Goal: Task Accomplishment & Management: Manage account settings

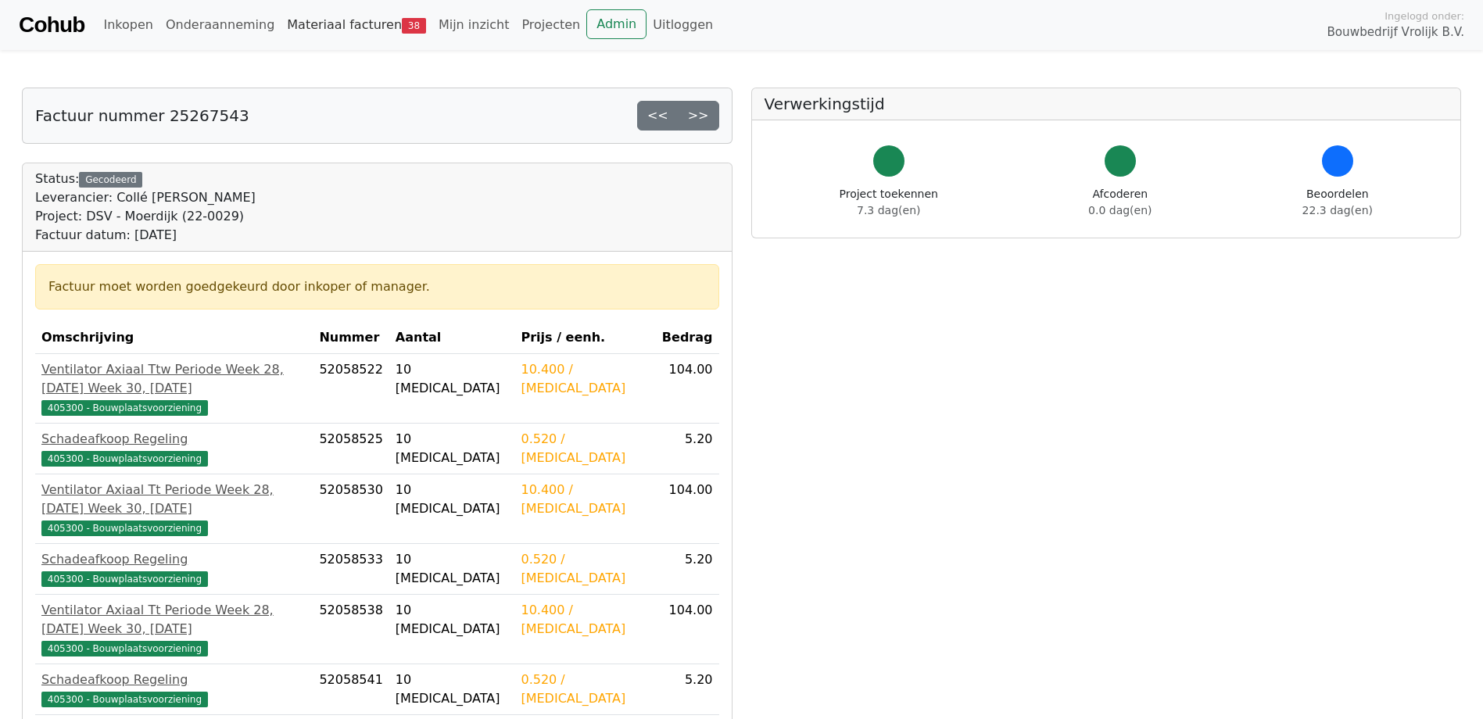
click at [321, 14] on link "Materiaal facturen 38" at bounding box center [357, 24] width 152 height 31
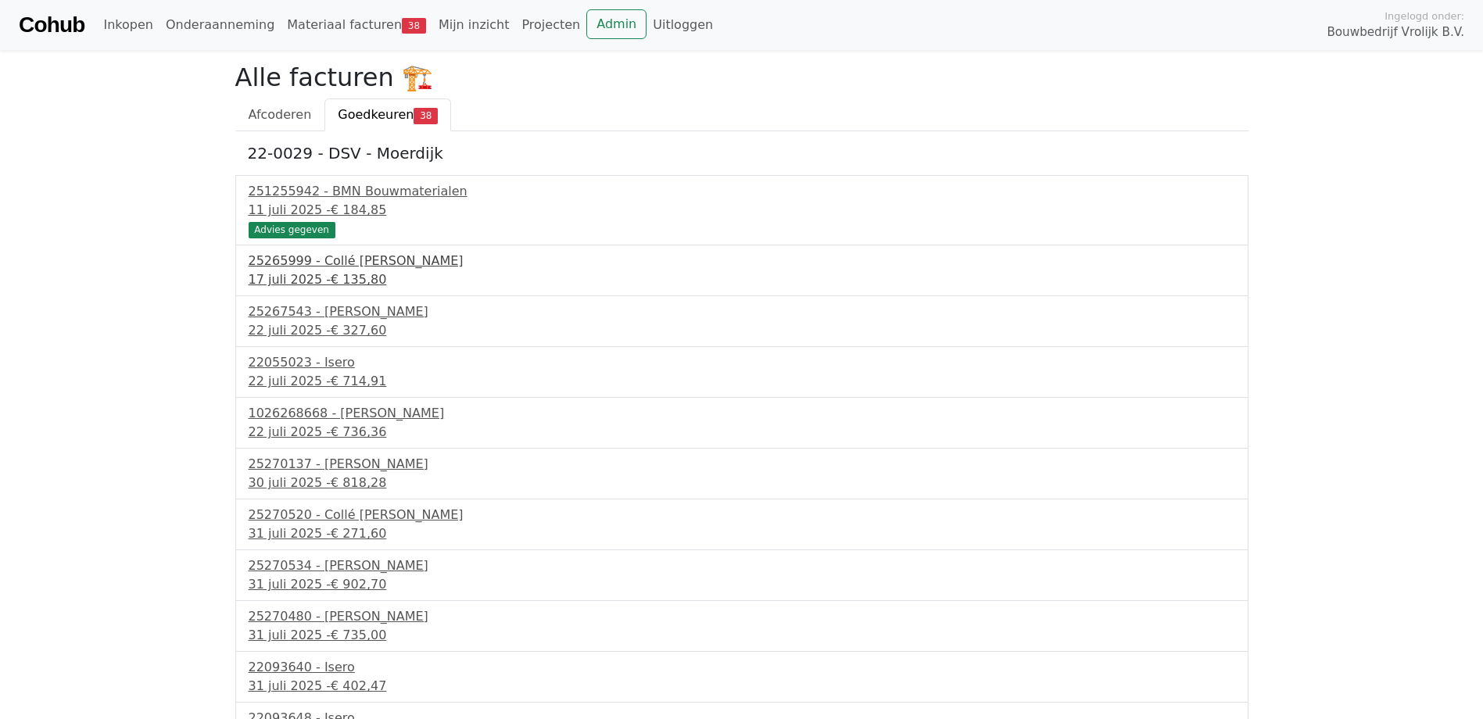
click at [337, 270] on div "17 juli 2025 - € 135,80" at bounding box center [742, 279] width 987 height 19
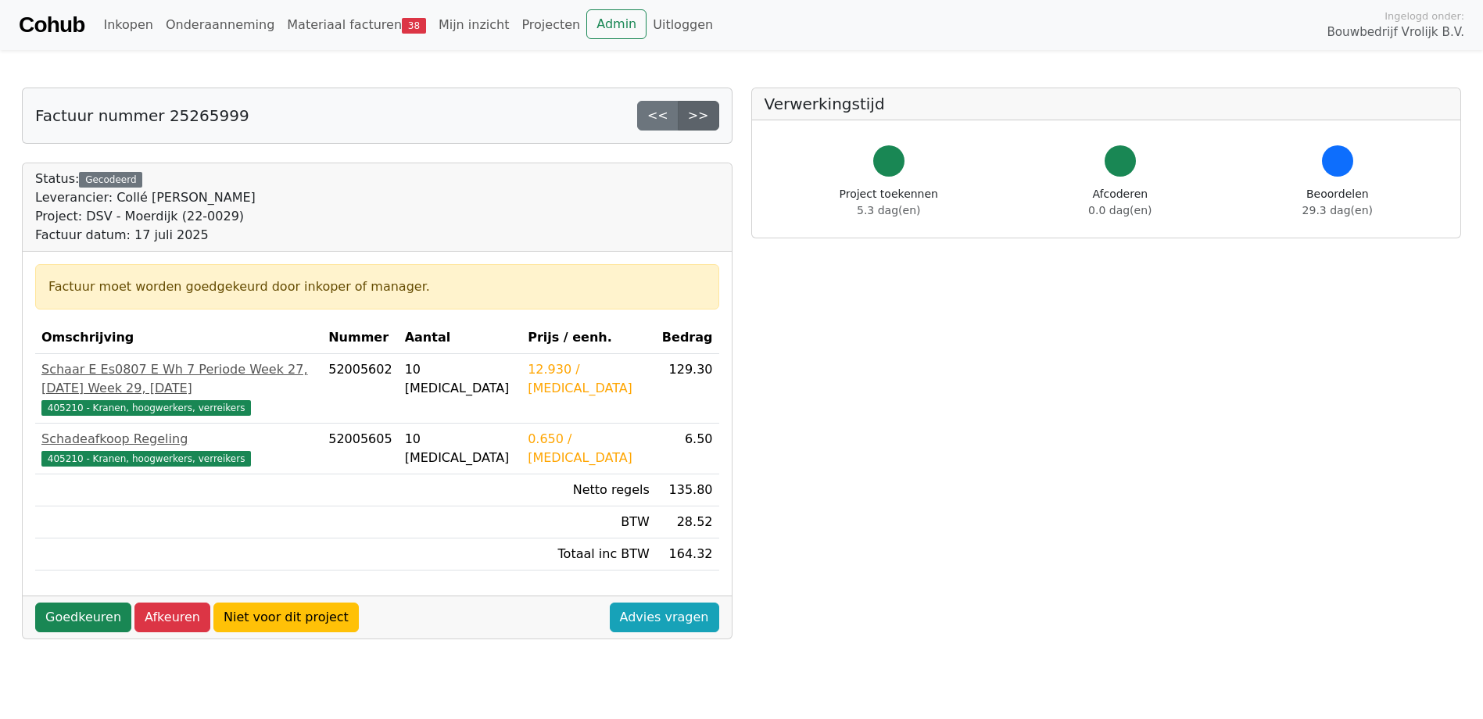
click at [715, 116] on link ">>" at bounding box center [698, 116] width 41 height 30
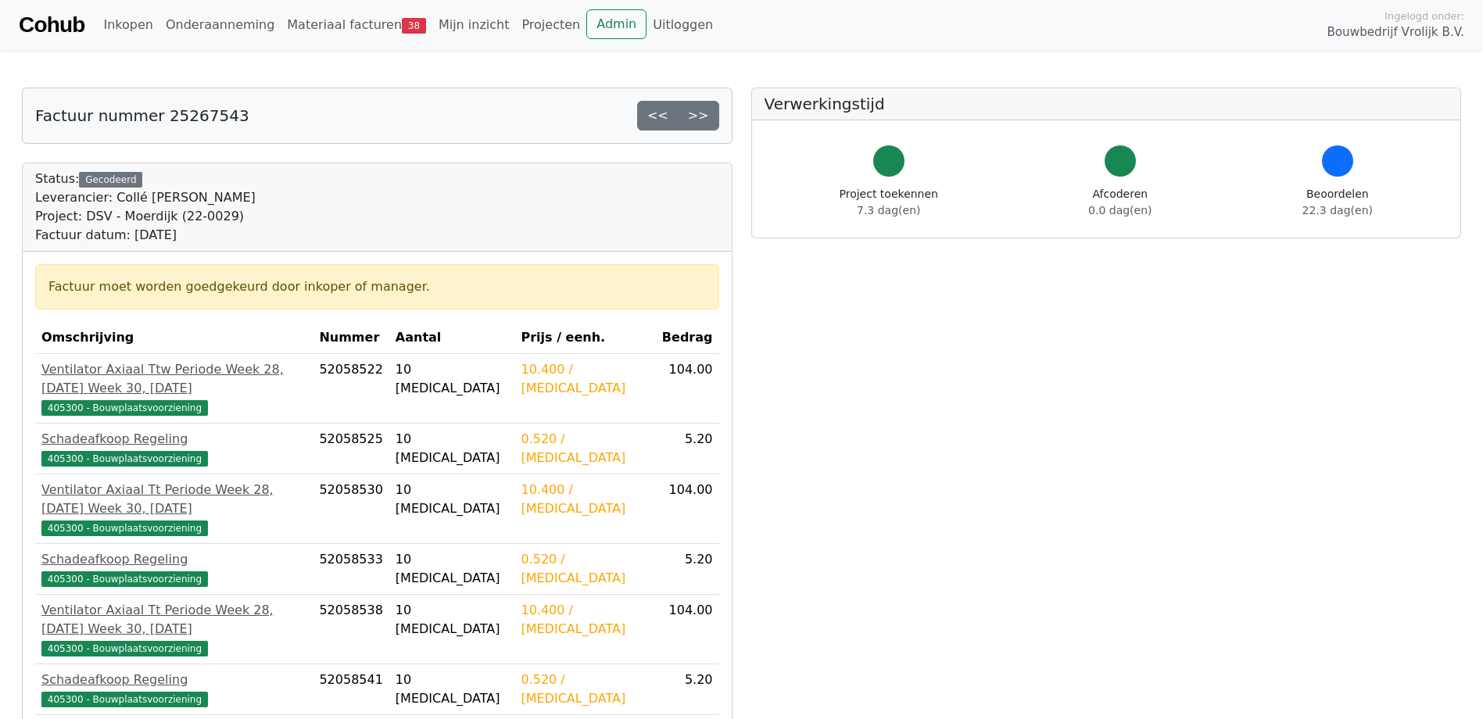
click at [715, 116] on link ">>" at bounding box center [698, 116] width 41 height 30
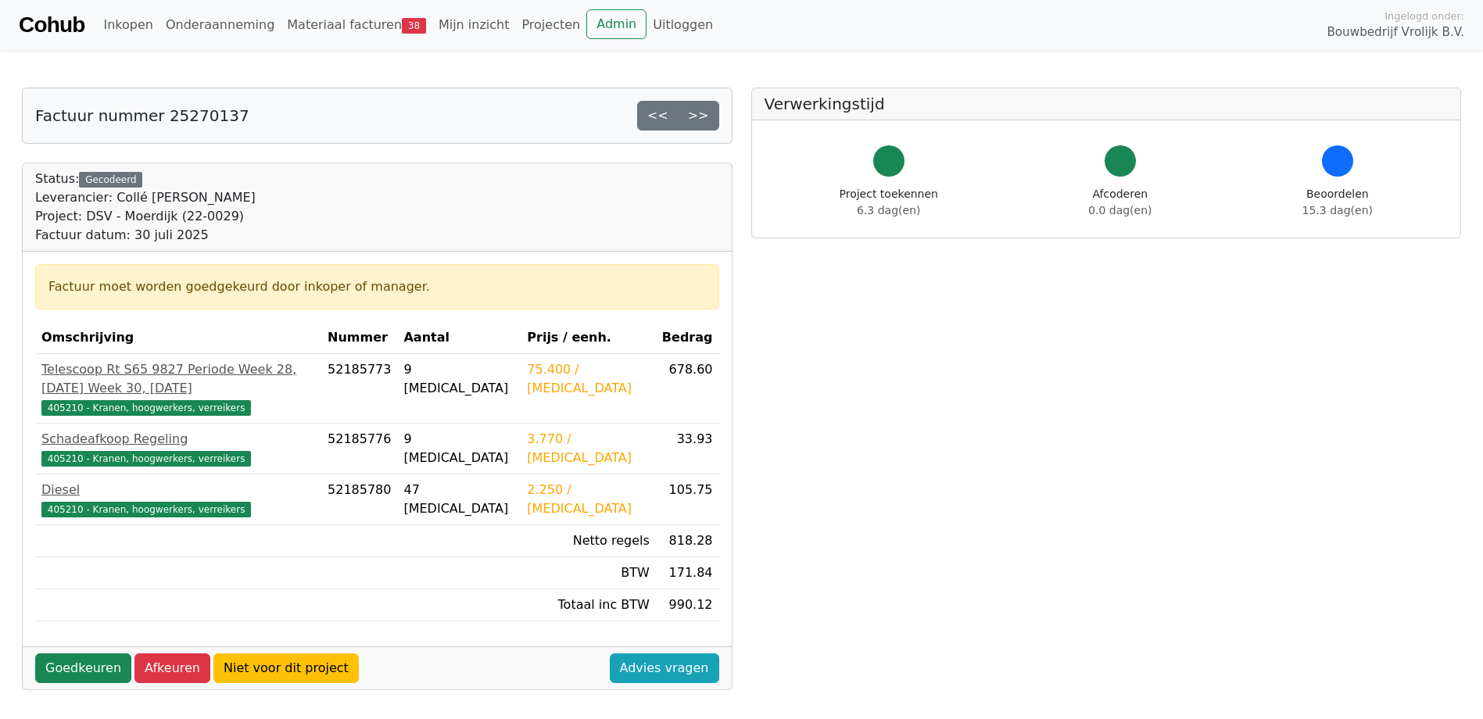
click at [715, 116] on link ">>" at bounding box center [698, 116] width 41 height 30
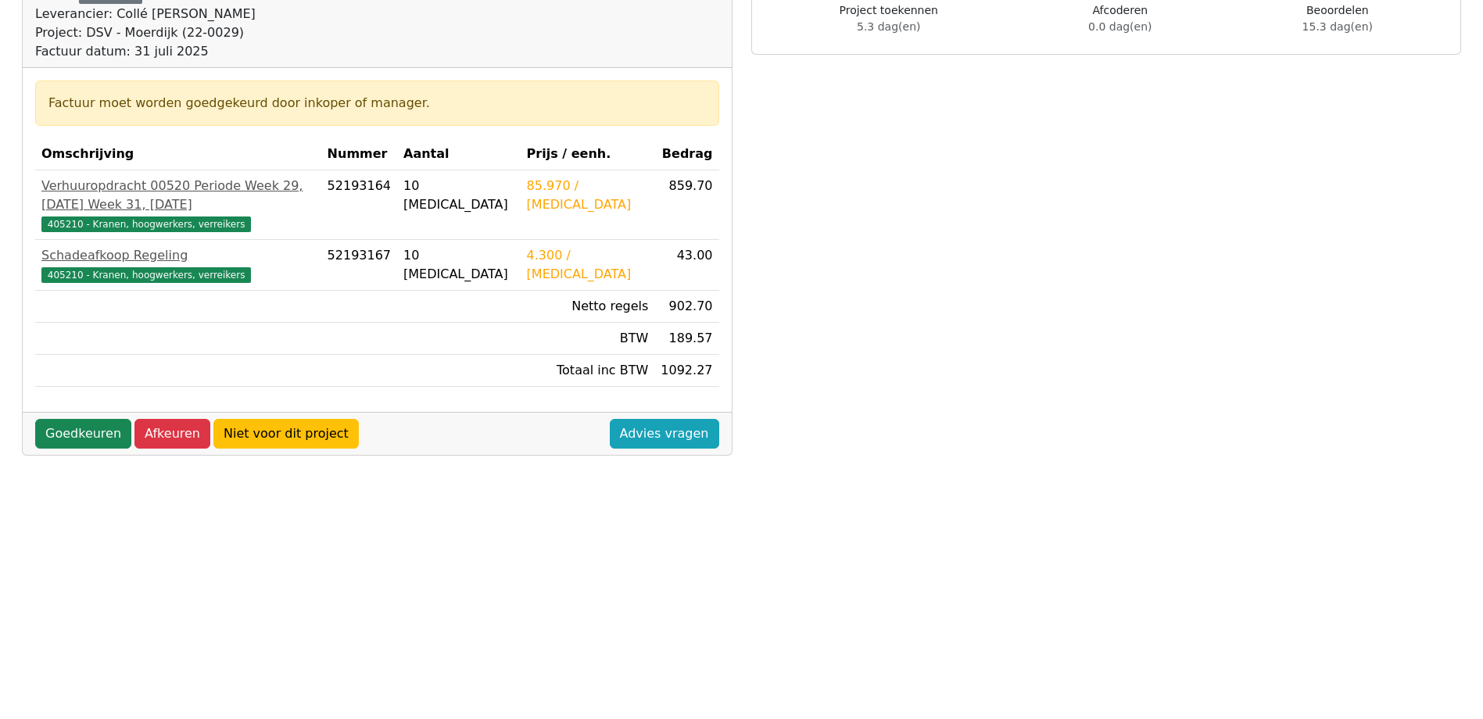
scroll to position [235, 0]
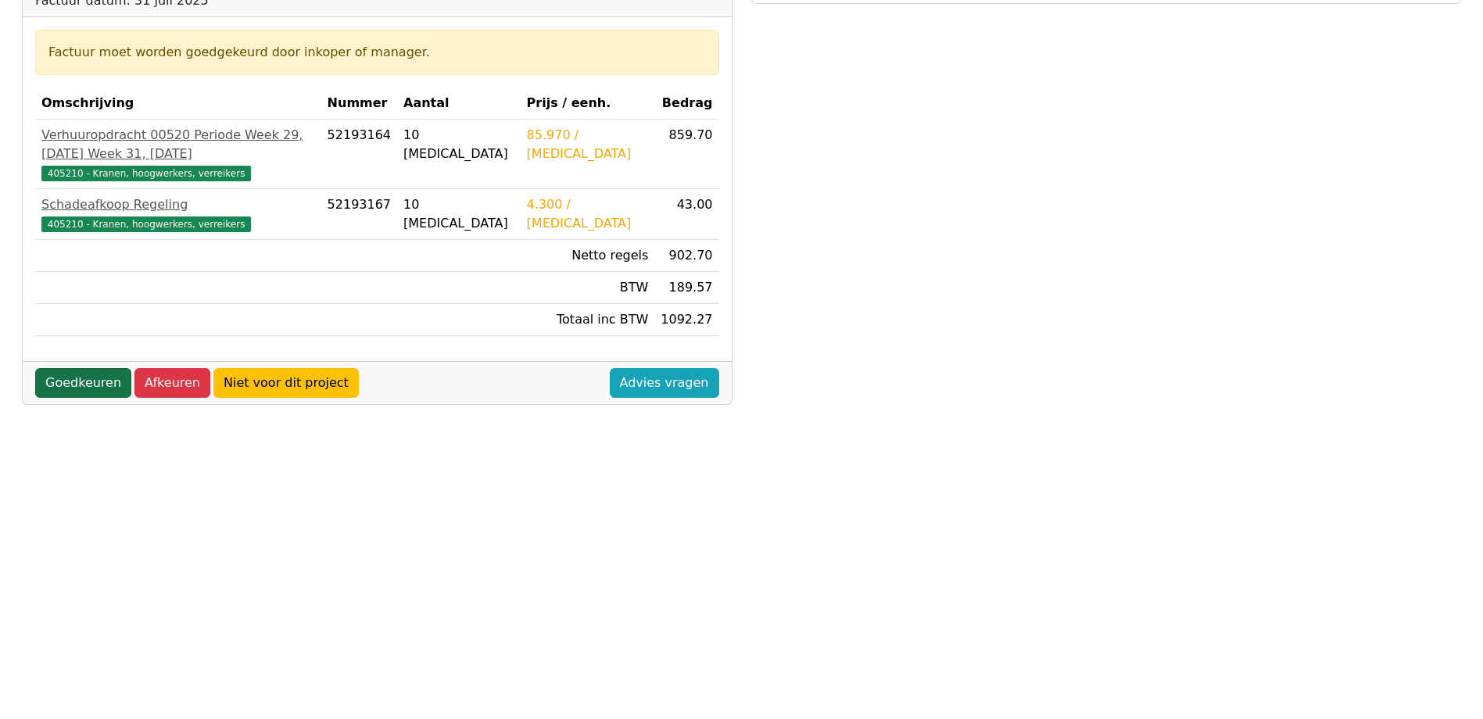
click at [73, 396] on link "Goedkeuren" at bounding box center [83, 383] width 96 height 30
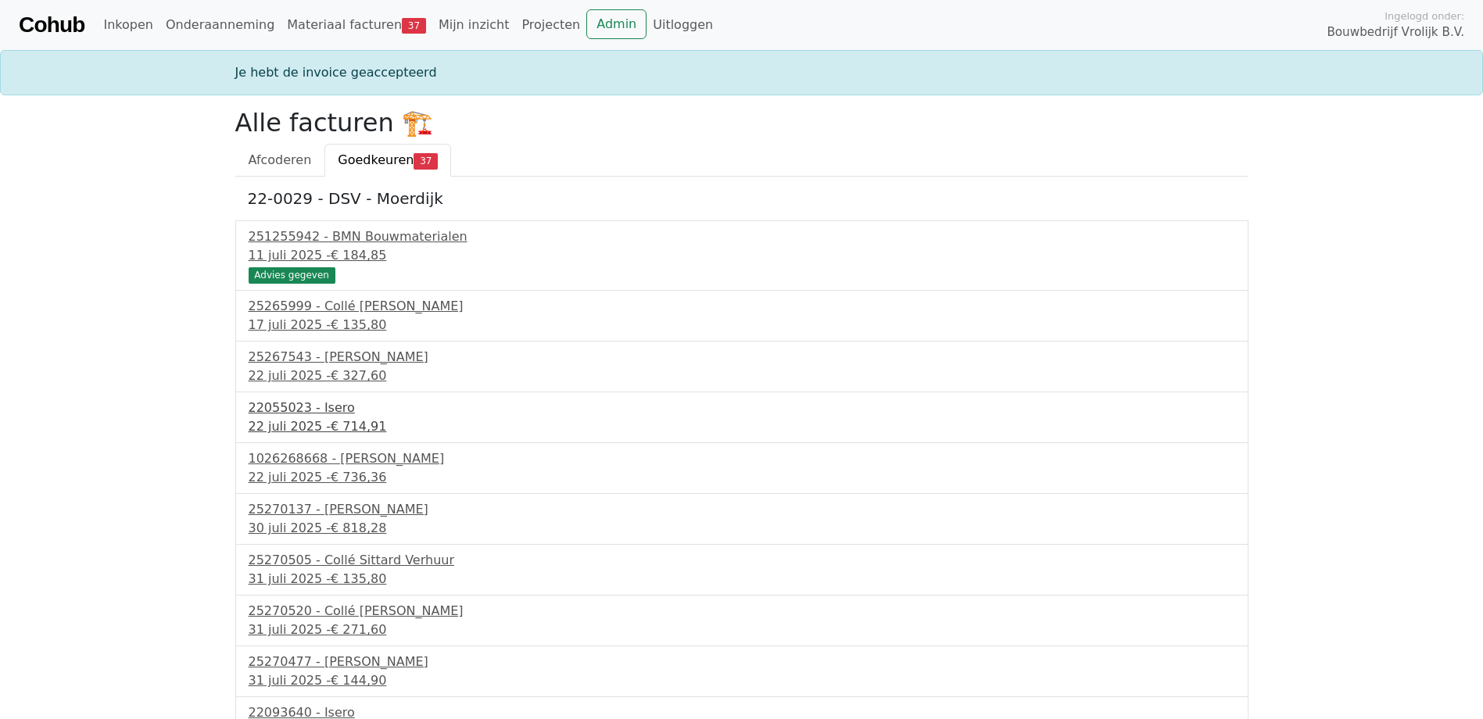
click at [307, 401] on div "22055023 - Isero" at bounding box center [742, 408] width 987 height 19
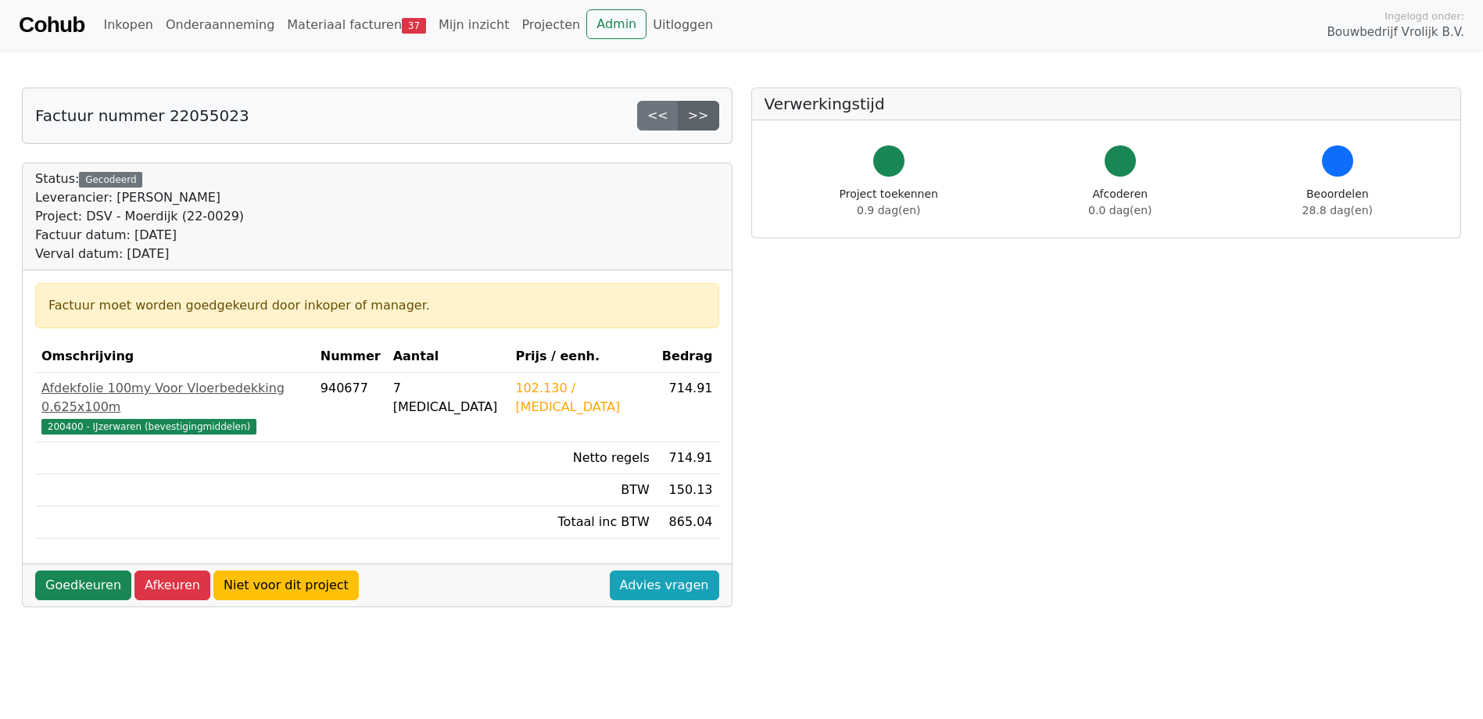
click at [701, 120] on link ">>" at bounding box center [698, 116] width 41 height 30
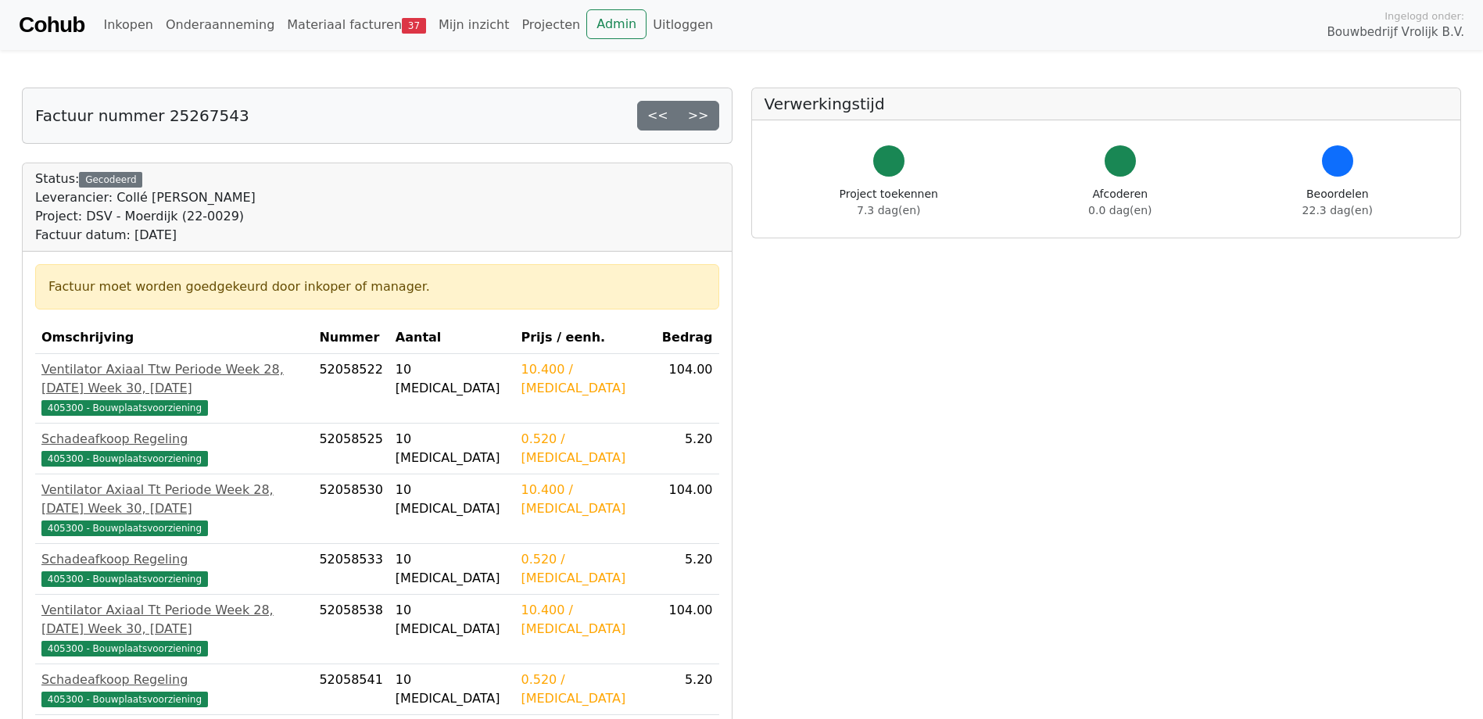
click at [701, 120] on link ">>" at bounding box center [698, 116] width 41 height 30
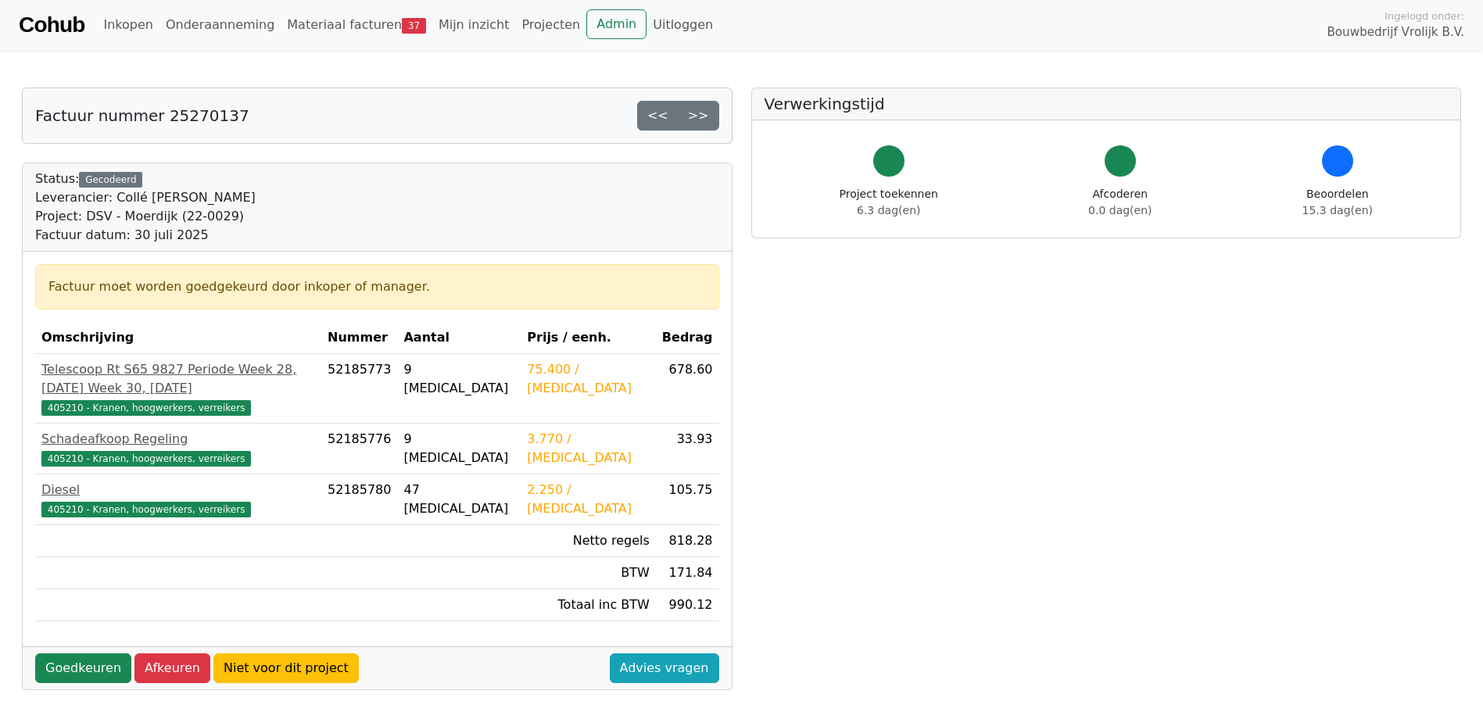
click at [701, 120] on link ">>" at bounding box center [698, 116] width 41 height 30
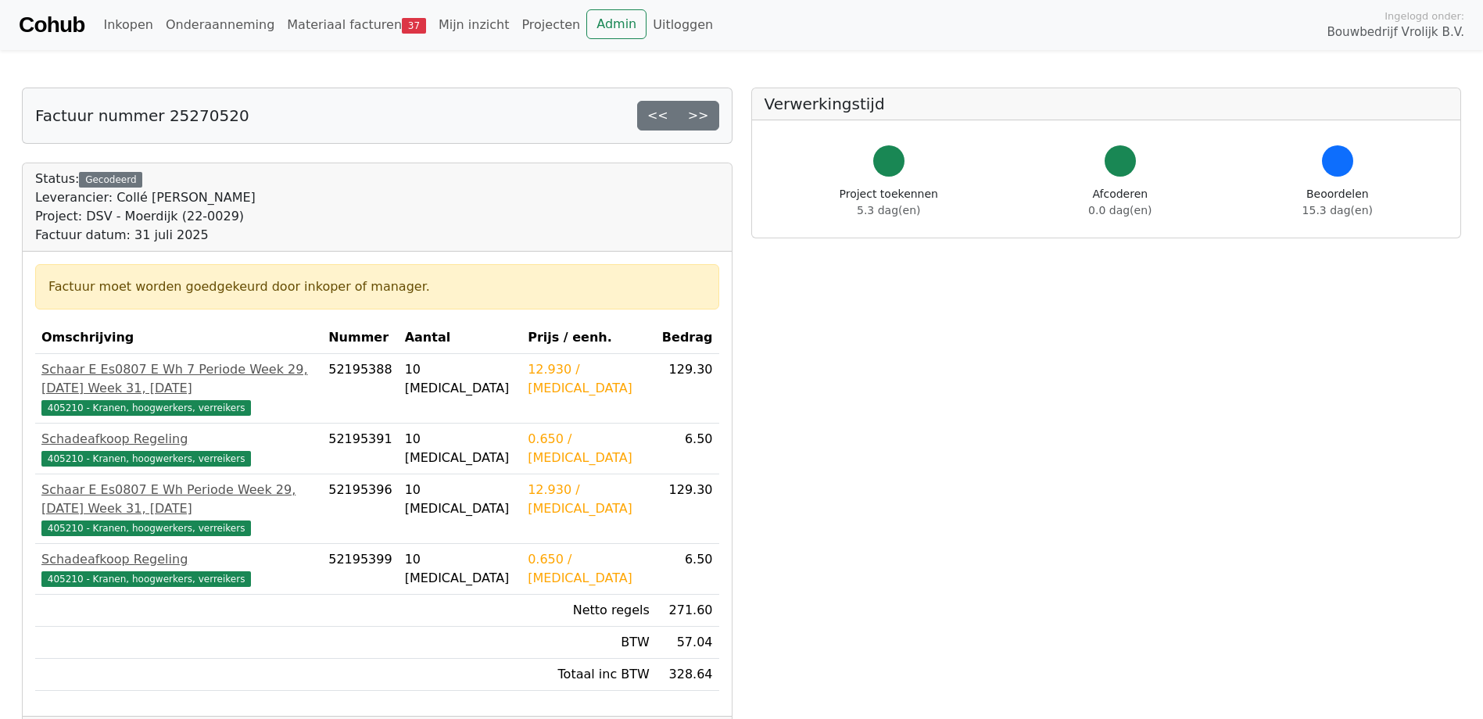
click at [693, 138] on div "Factuur nummer 25270520 << >>" at bounding box center [377, 115] width 709 height 55
click at [698, 120] on link ">>" at bounding box center [698, 116] width 41 height 30
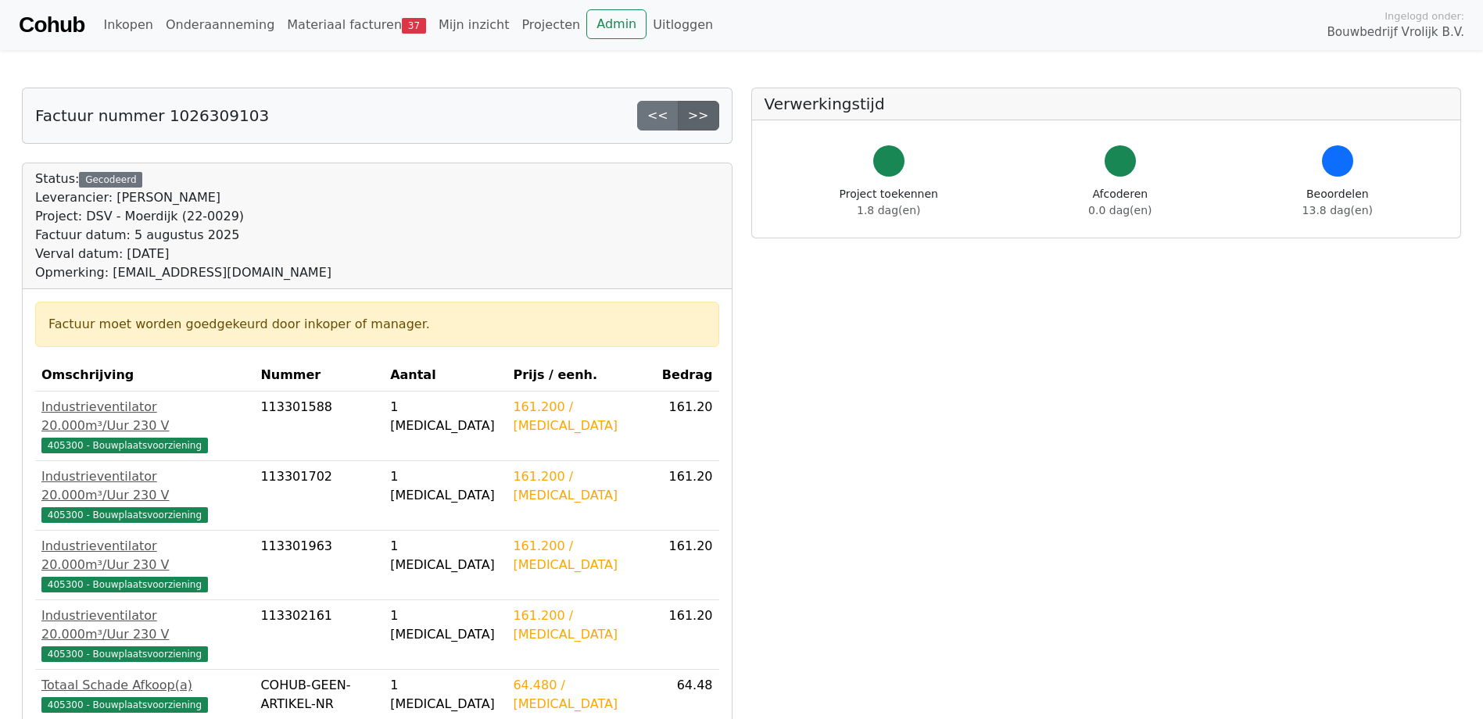
click at [694, 120] on link ">>" at bounding box center [698, 116] width 41 height 30
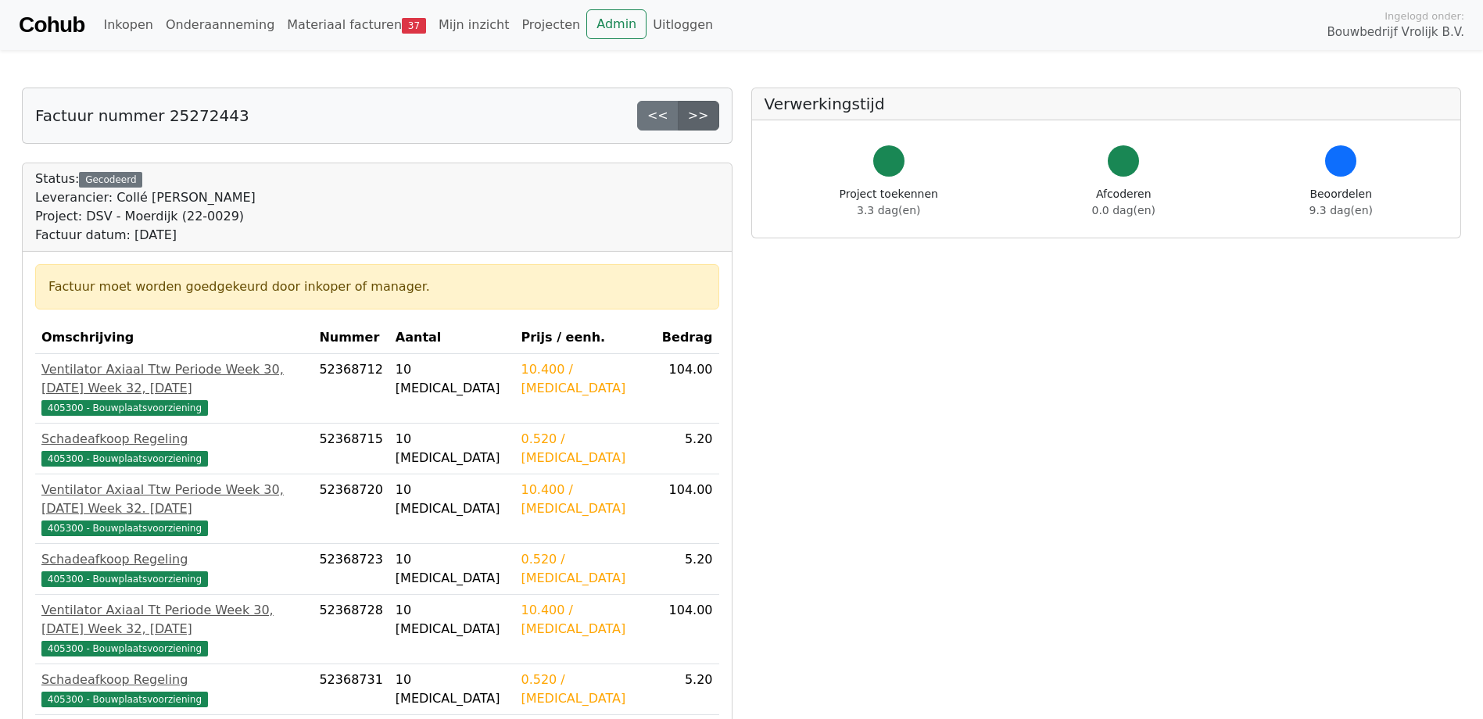
click at [709, 120] on link ">>" at bounding box center [698, 116] width 41 height 30
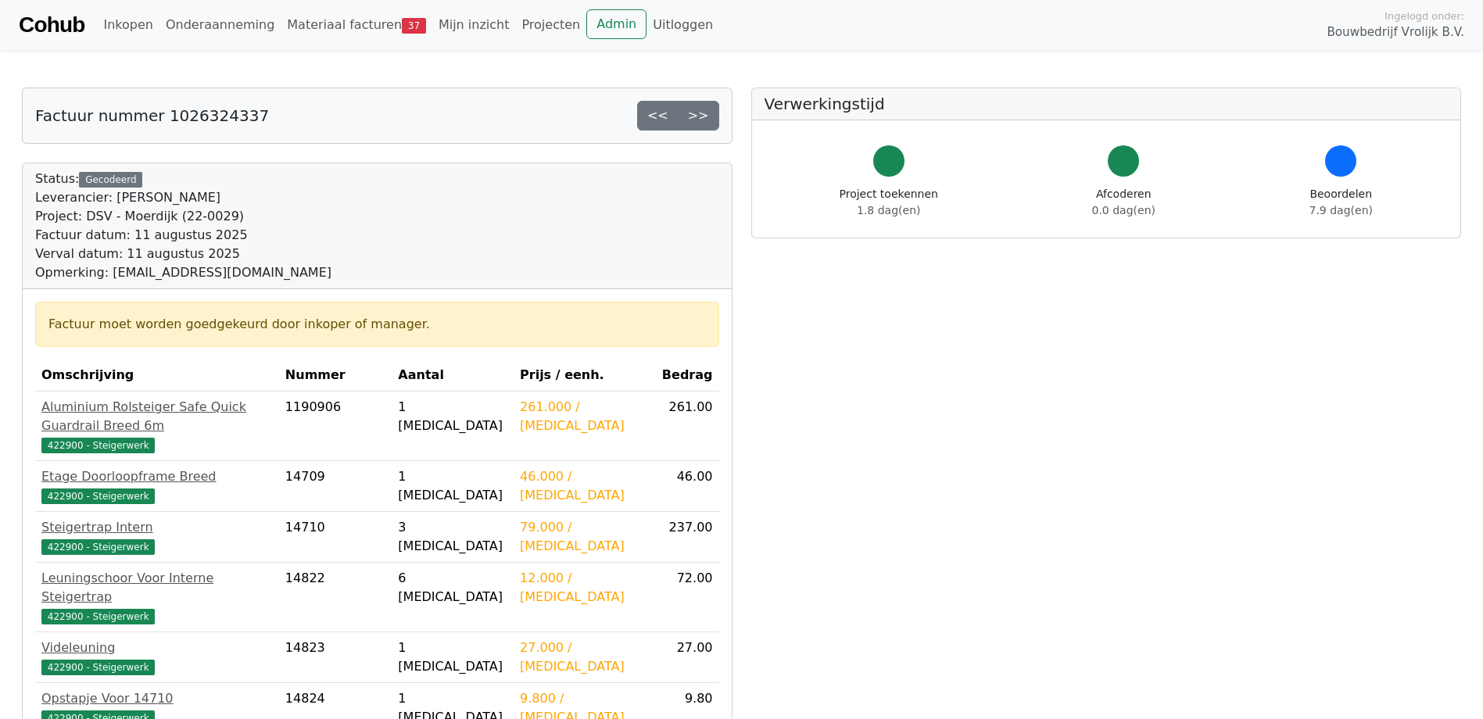
click at [709, 120] on link ">>" at bounding box center [698, 116] width 41 height 30
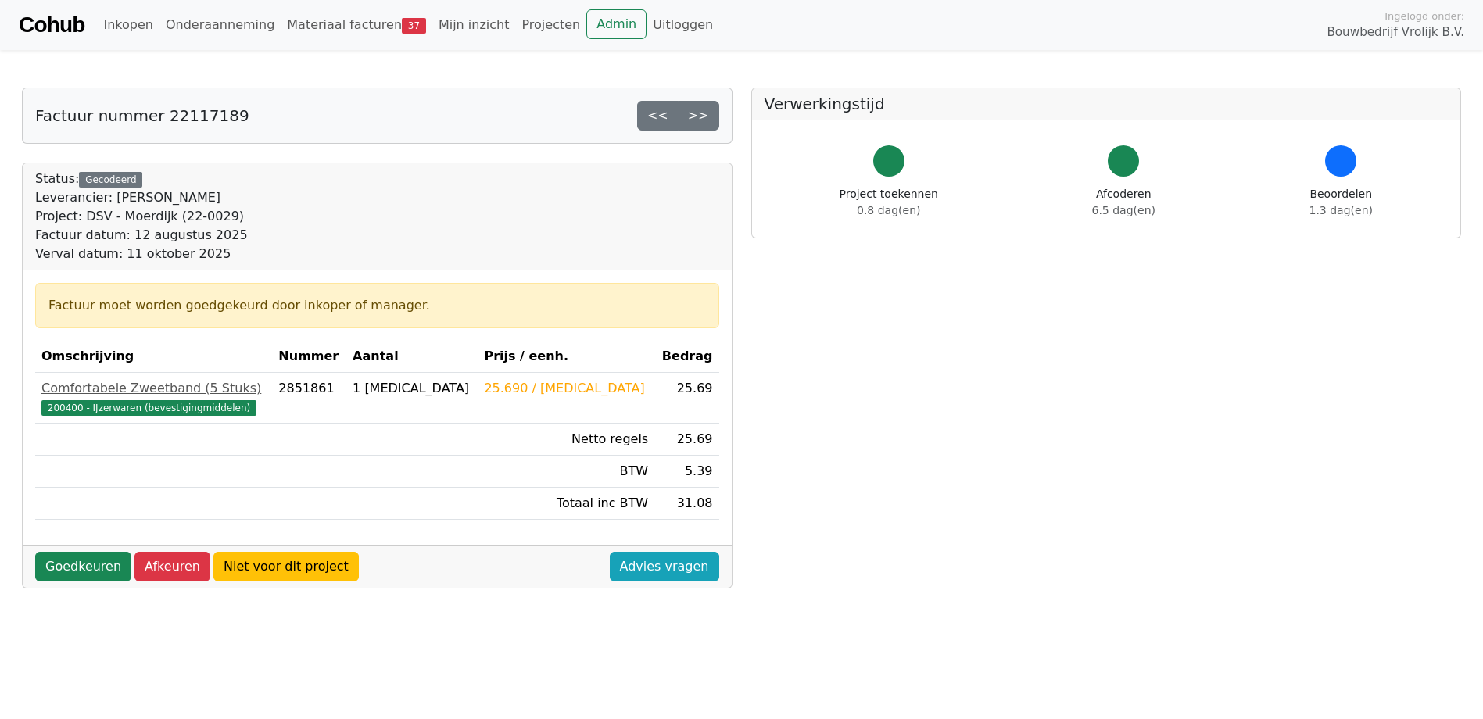
click at [709, 120] on link ">>" at bounding box center [698, 116] width 41 height 30
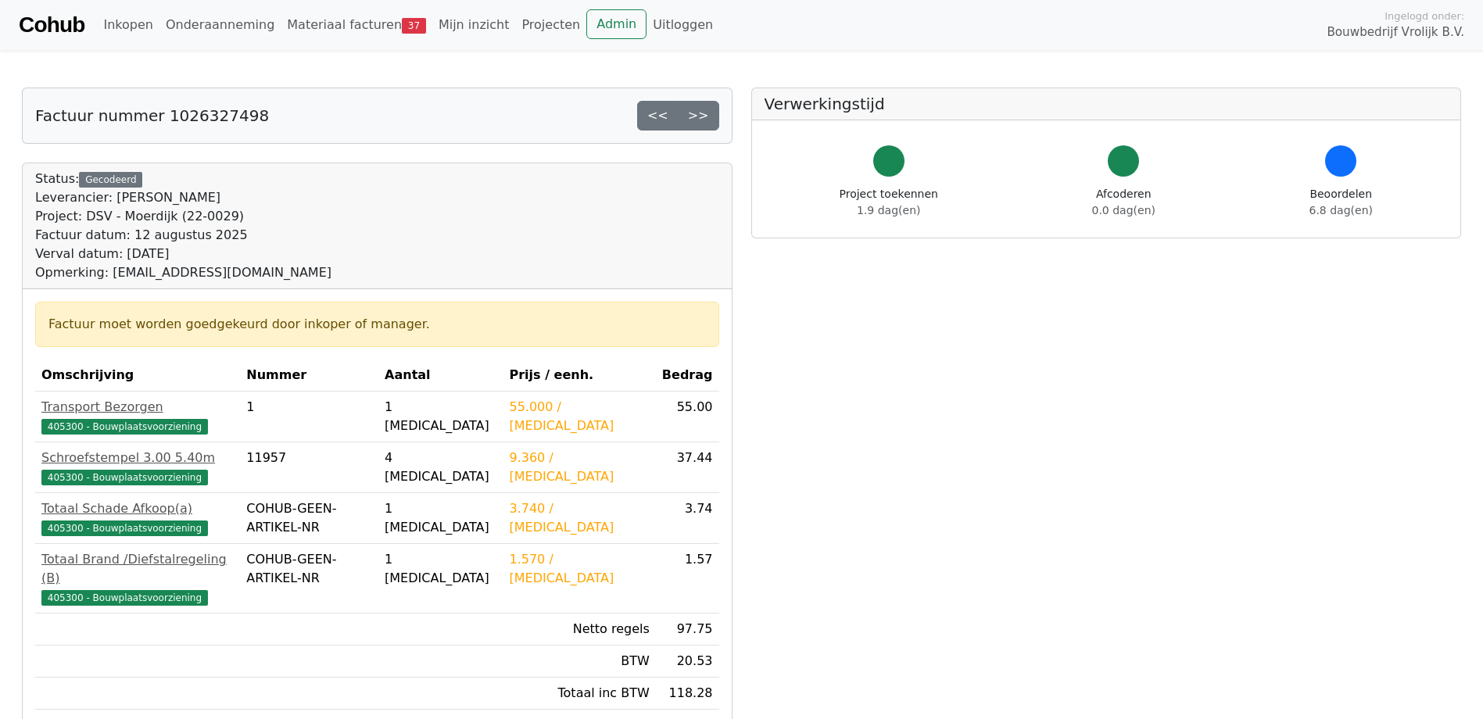
click at [709, 120] on link ">>" at bounding box center [698, 116] width 41 height 30
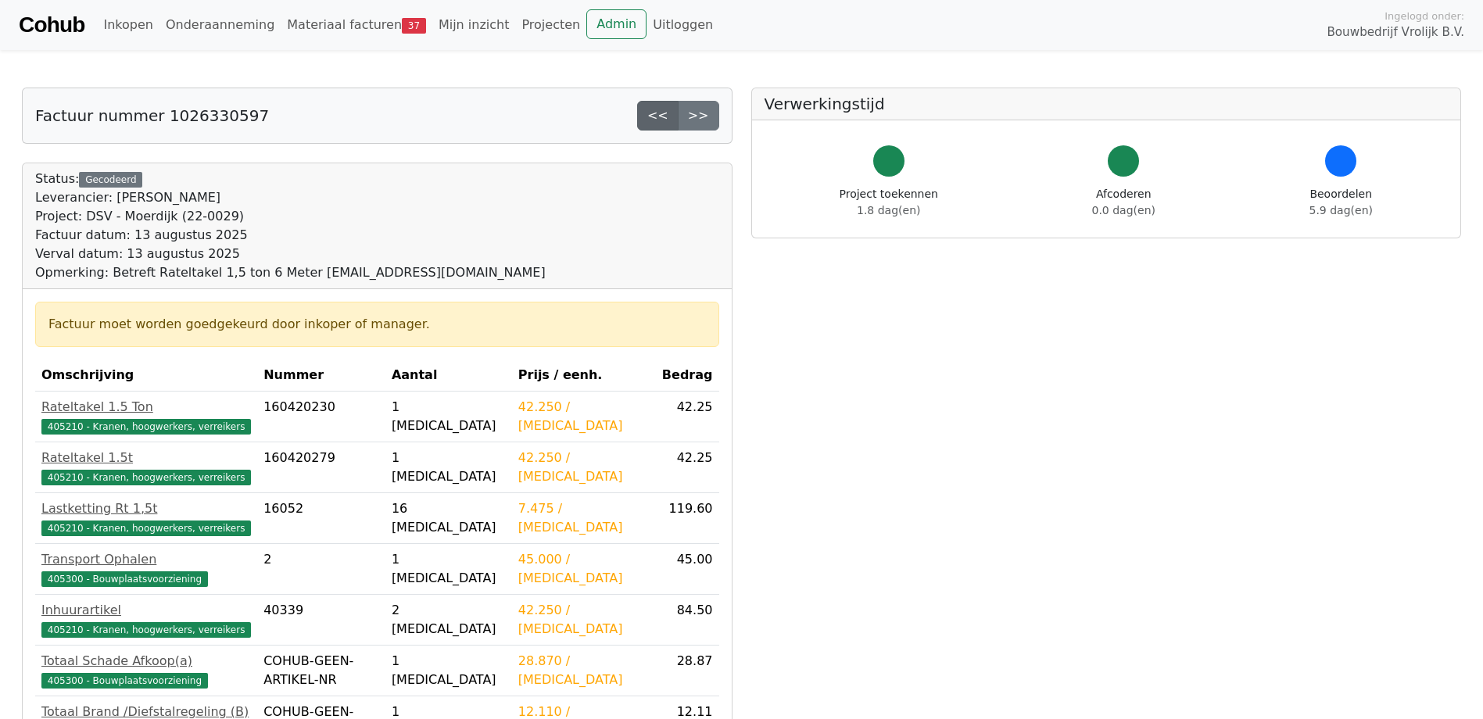
click at [664, 117] on link "<<" at bounding box center [657, 116] width 41 height 30
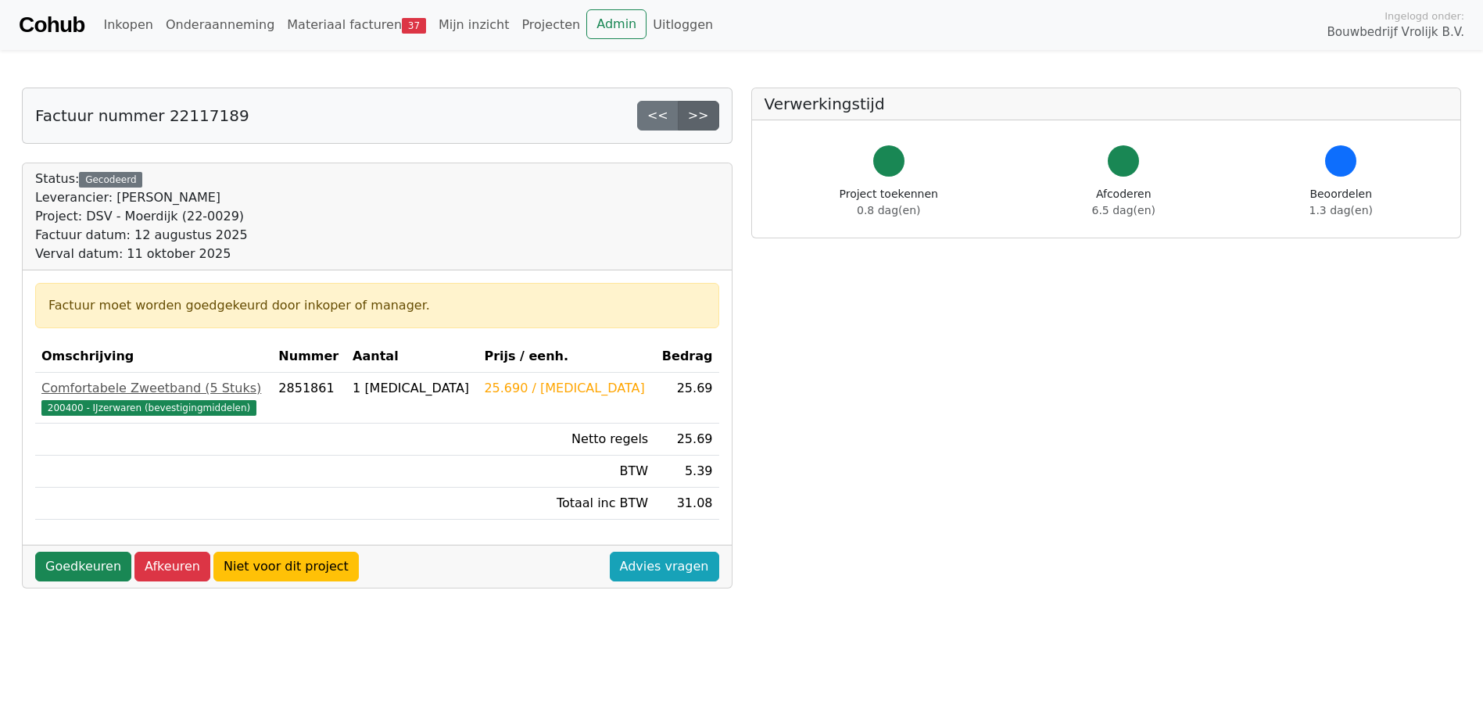
click at [711, 113] on link ">>" at bounding box center [698, 116] width 41 height 30
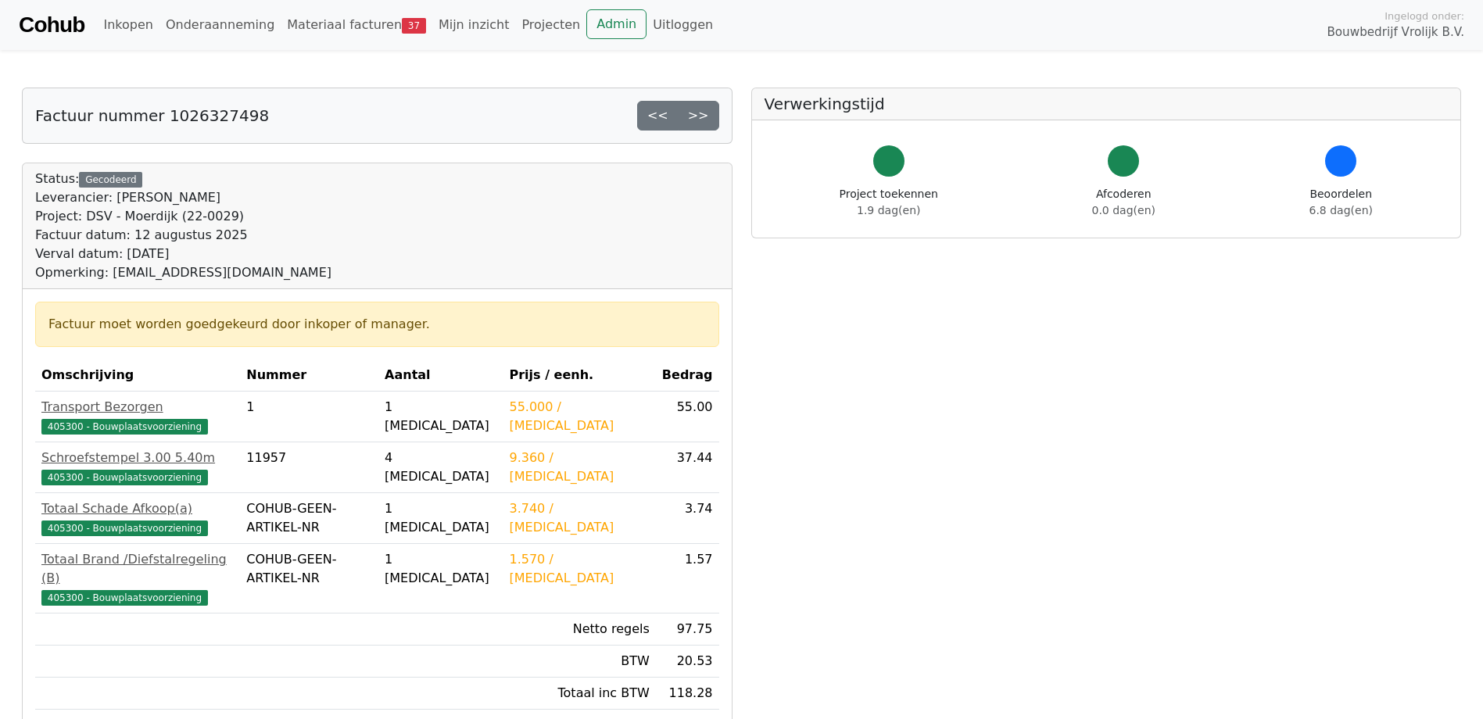
click at [711, 113] on link ">>" at bounding box center [698, 116] width 41 height 30
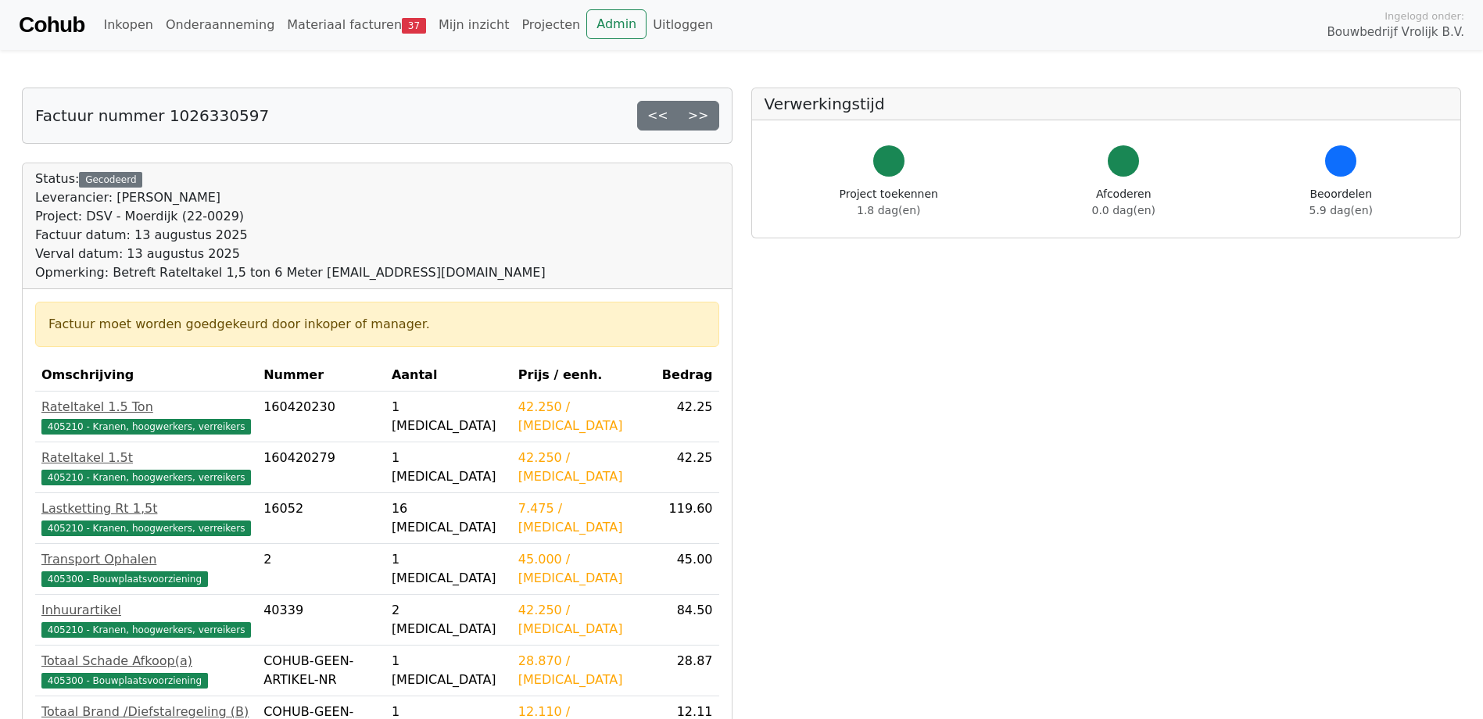
click at [711, 113] on link ">>" at bounding box center [698, 116] width 41 height 30
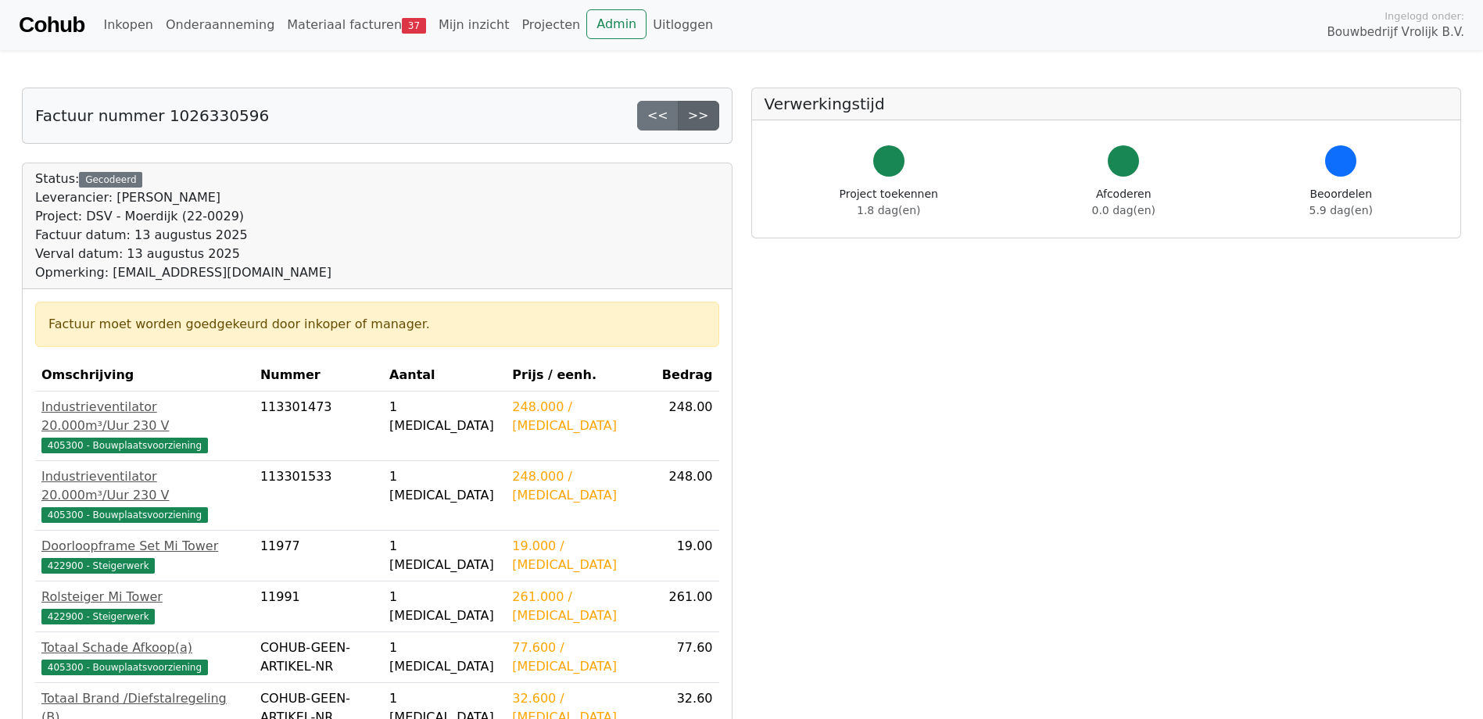
click at [703, 122] on link ">>" at bounding box center [698, 116] width 41 height 30
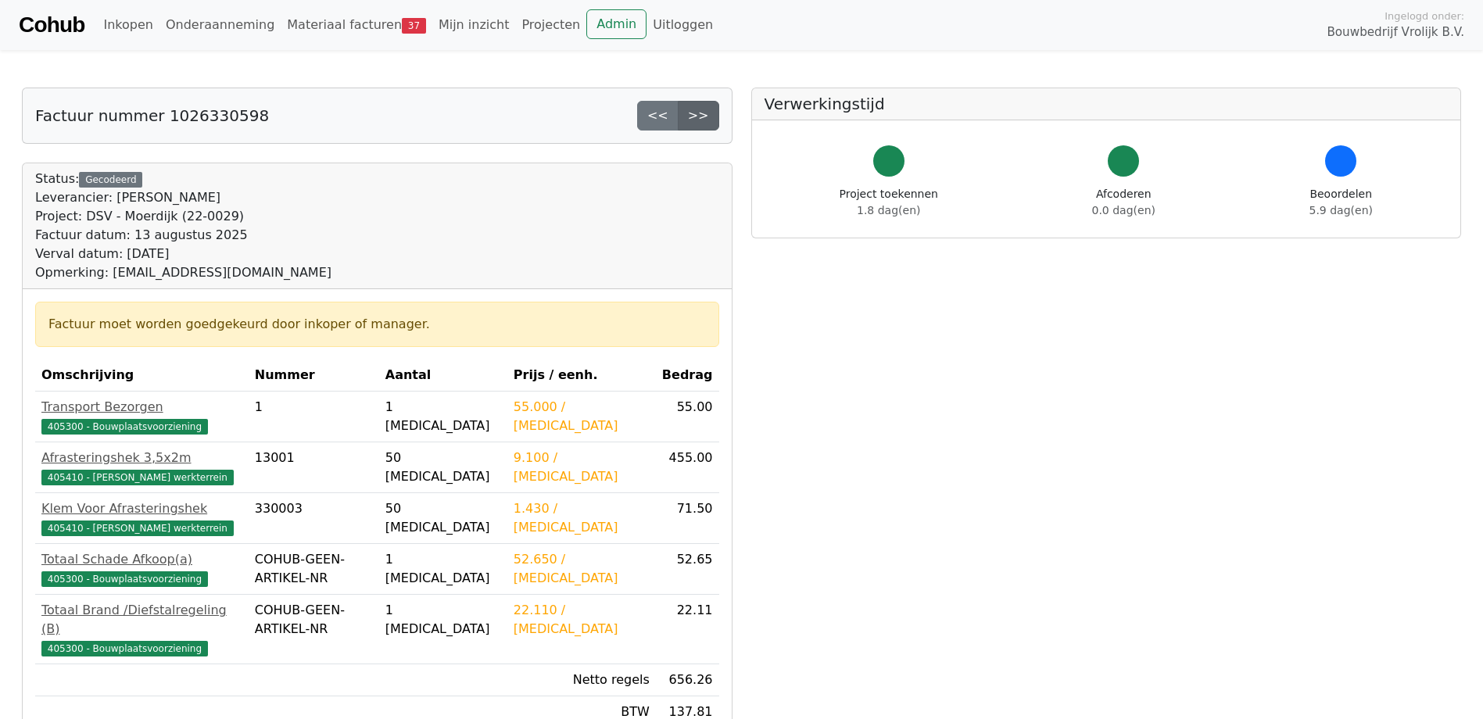
click at [702, 122] on link ">>" at bounding box center [698, 116] width 41 height 30
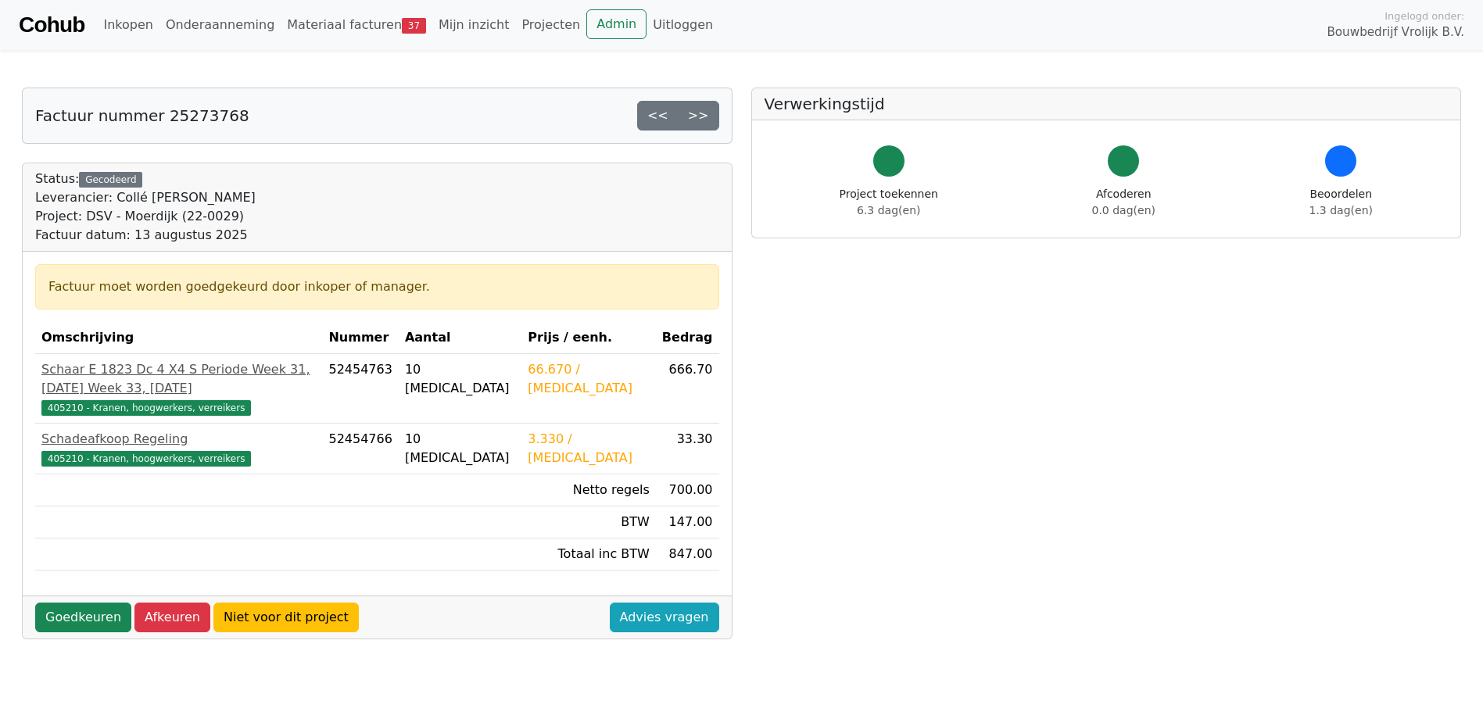
click at [702, 122] on link ">>" at bounding box center [698, 116] width 41 height 30
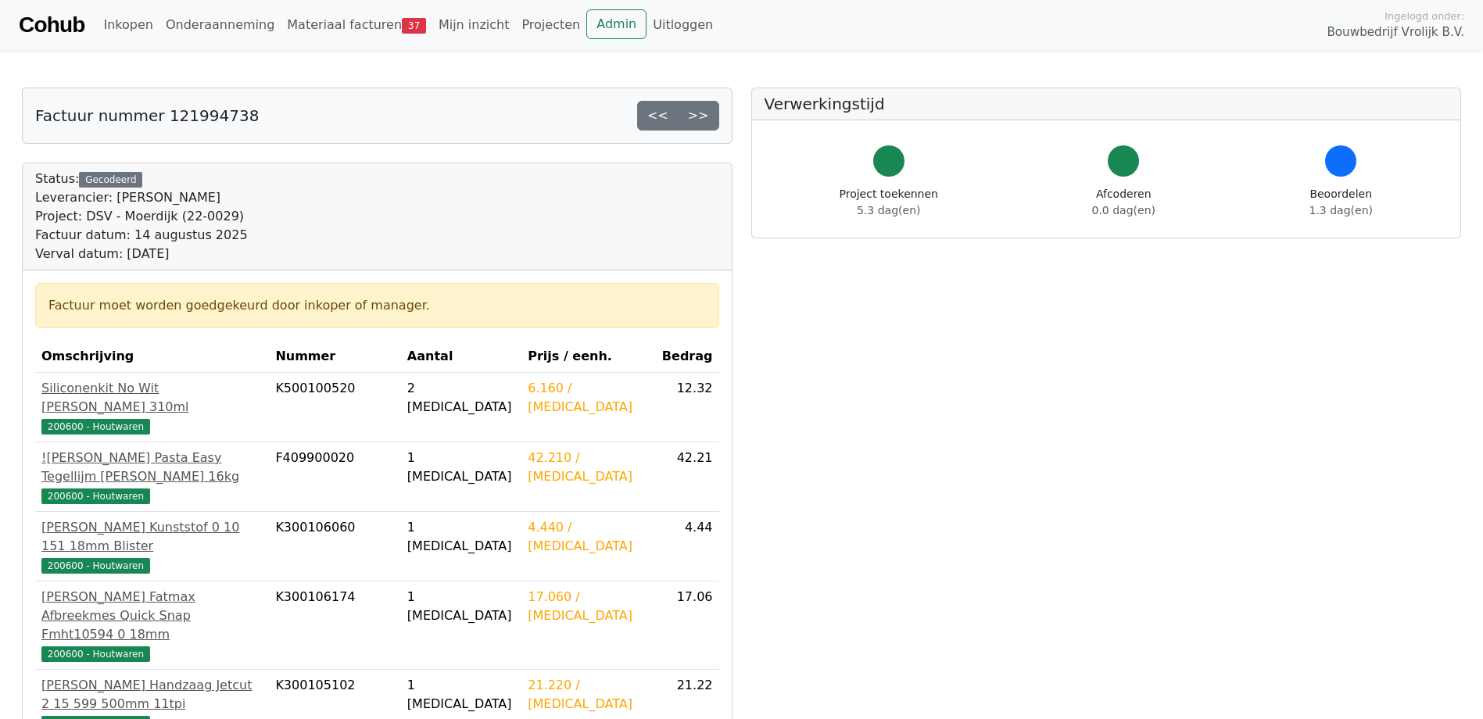
click at [702, 122] on link ">>" at bounding box center [698, 116] width 41 height 30
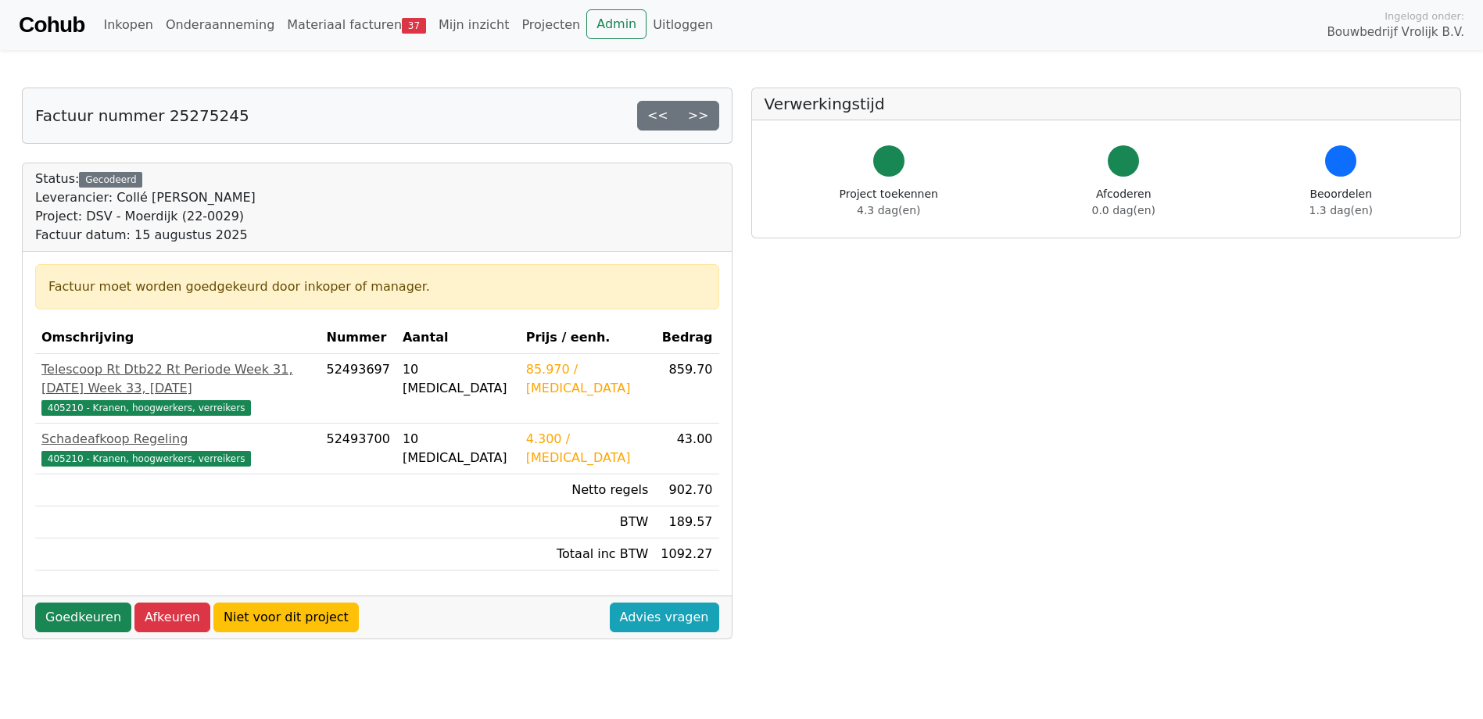
click at [702, 122] on link ">>" at bounding box center [698, 116] width 41 height 30
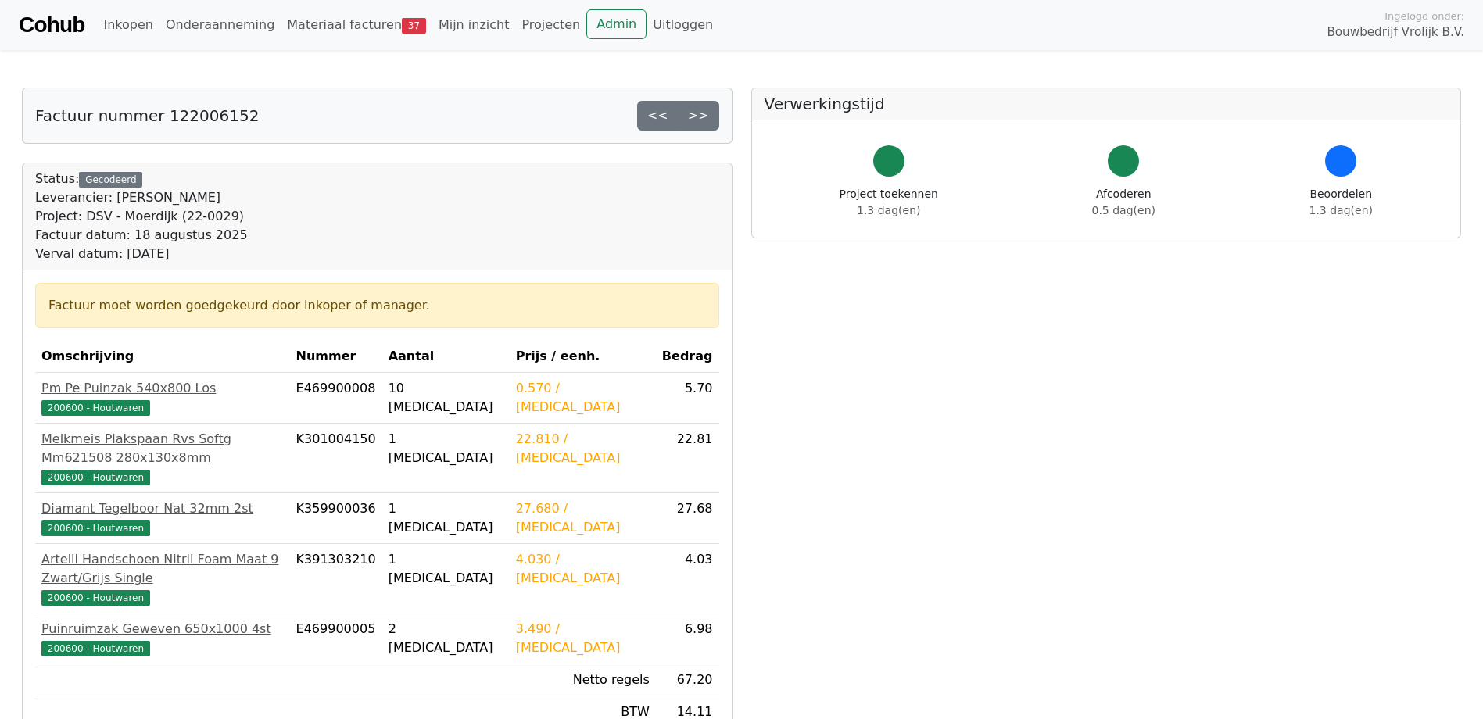
click at [702, 122] on link ">>" at bounding box center [698, 116] width 41 height 30
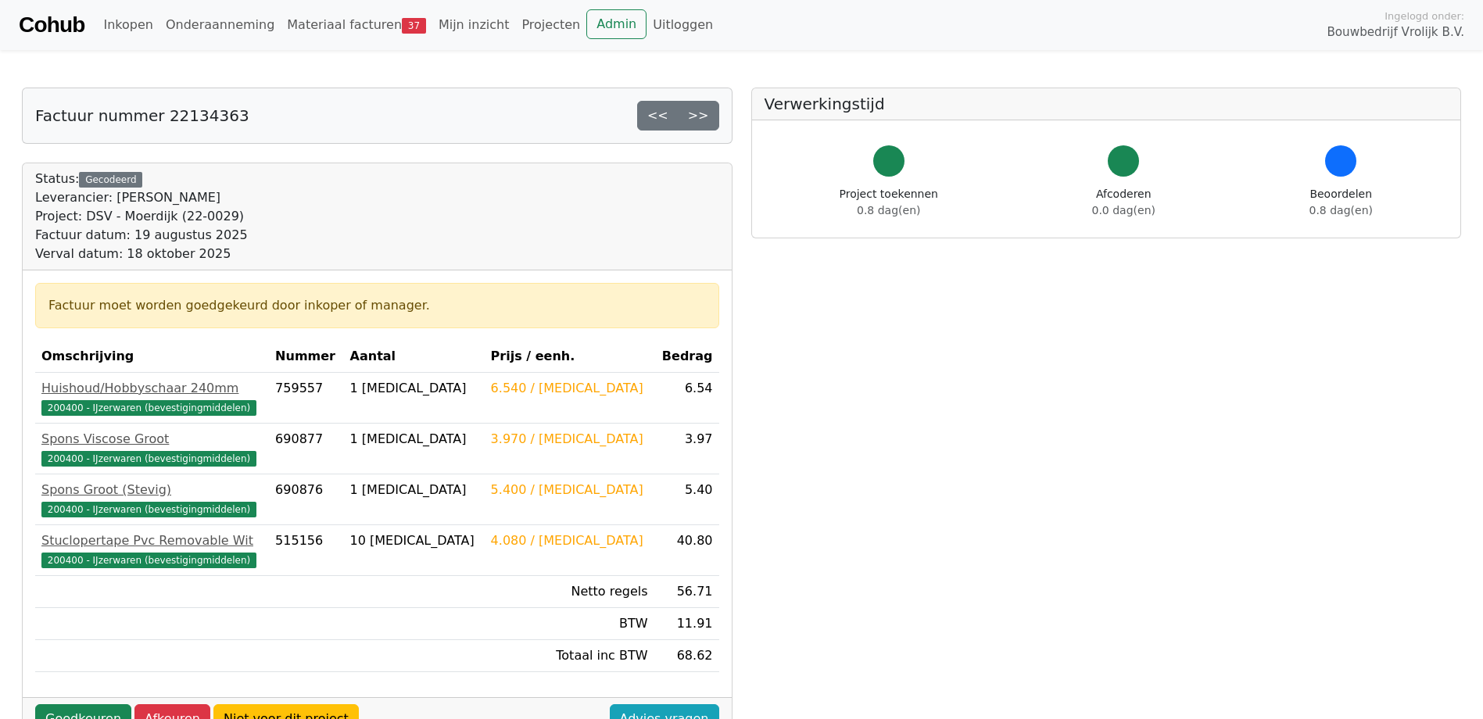
click at [702, 122] on link ">>" at bounding box center [698, 116] width 41 height 30
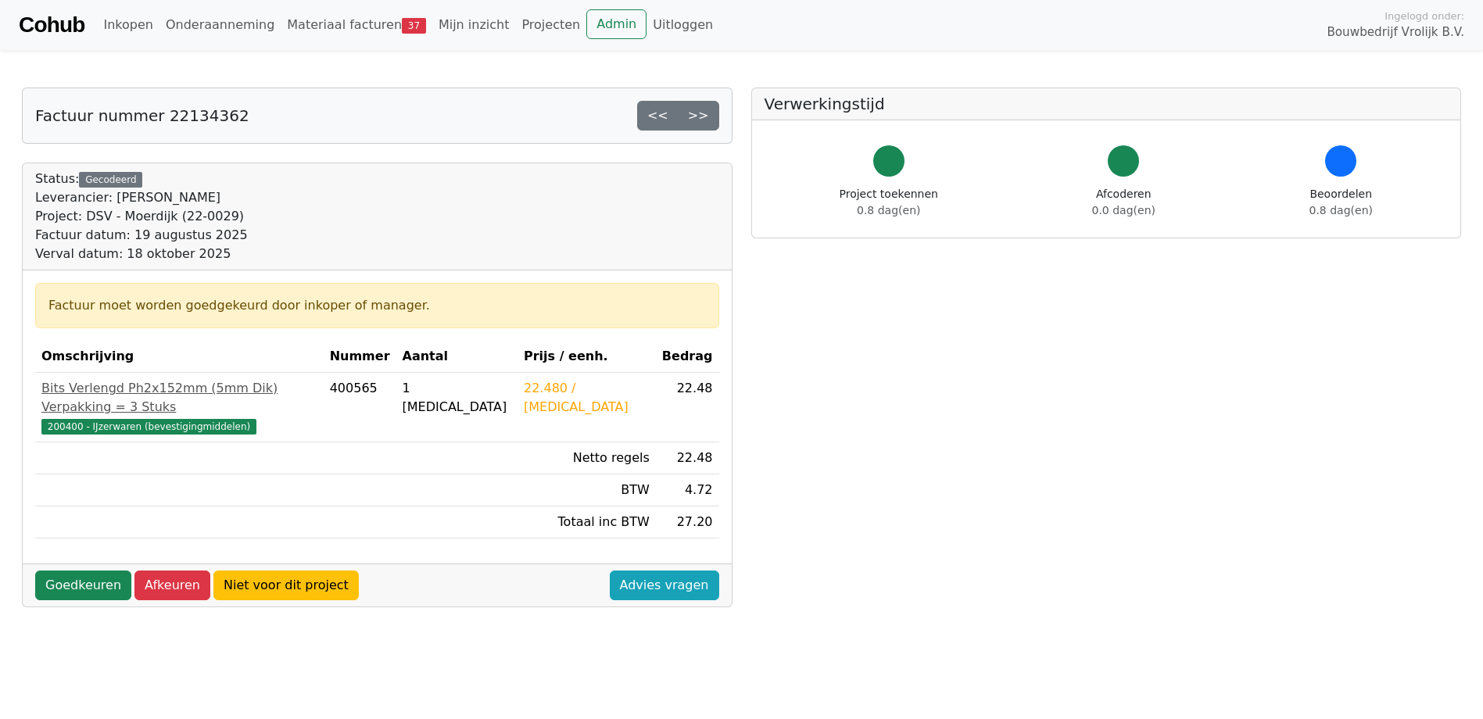
click at [702, 122] on link ">>" at bounding box center [698, 116] width 41 height 30
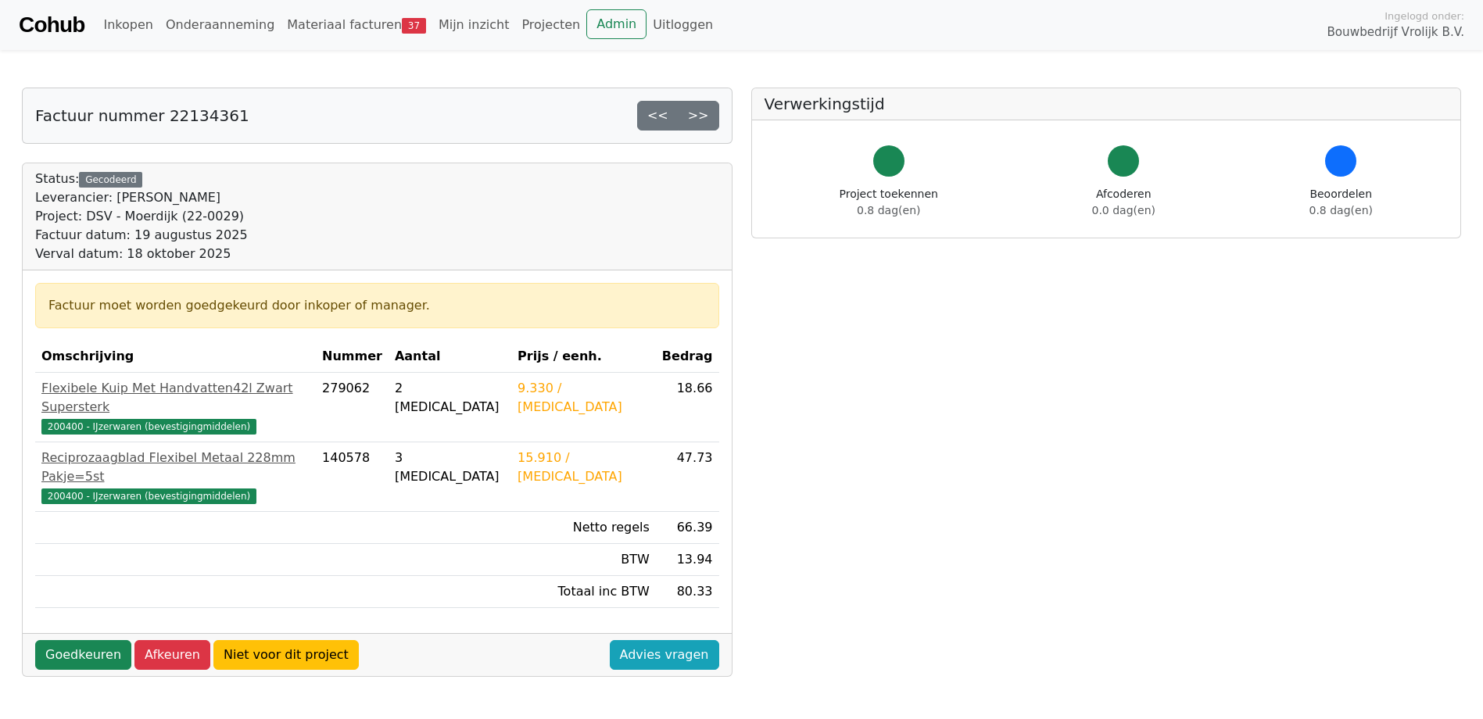
click at [702, 122] on link ">>" at bounding box center [698, 116] width 41 height 30
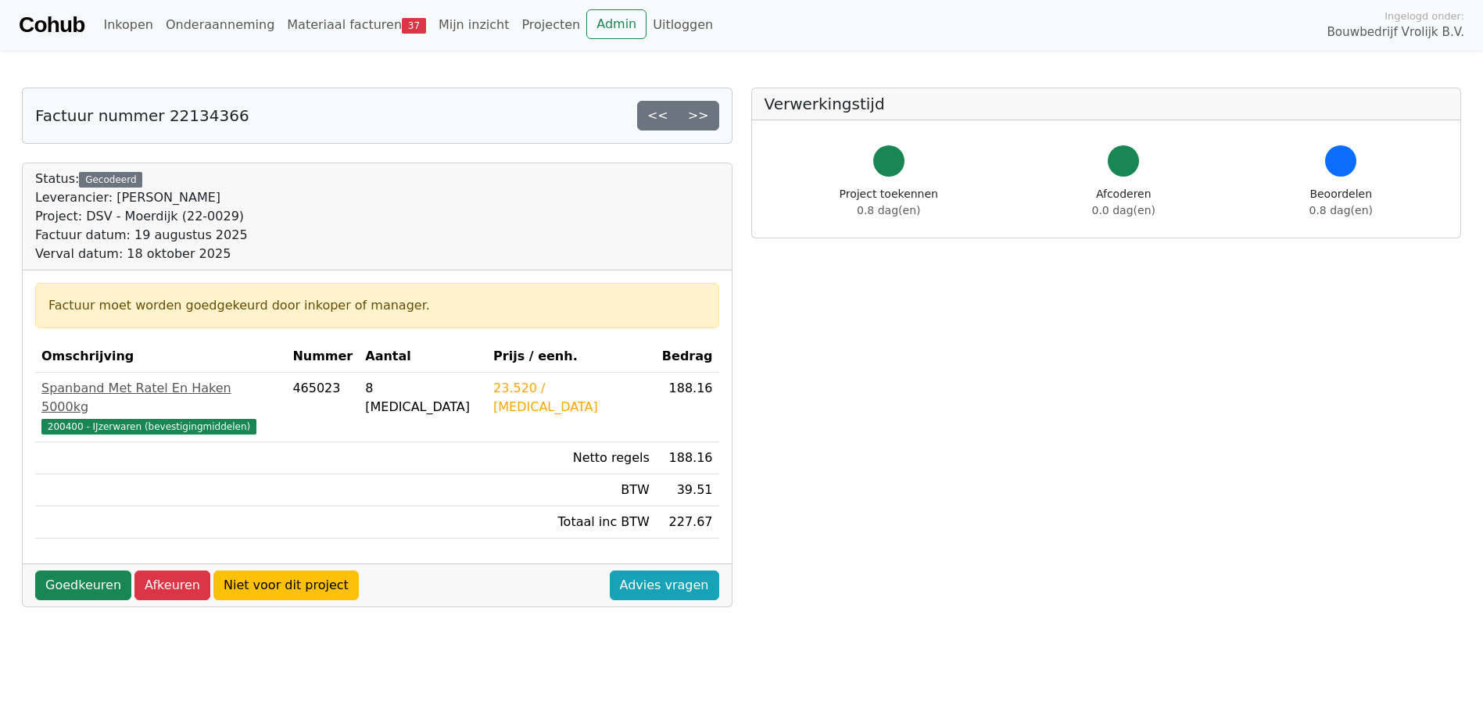
click at [702, 122] on link ">>" at bounding box center [698, 116] width 41 height 30
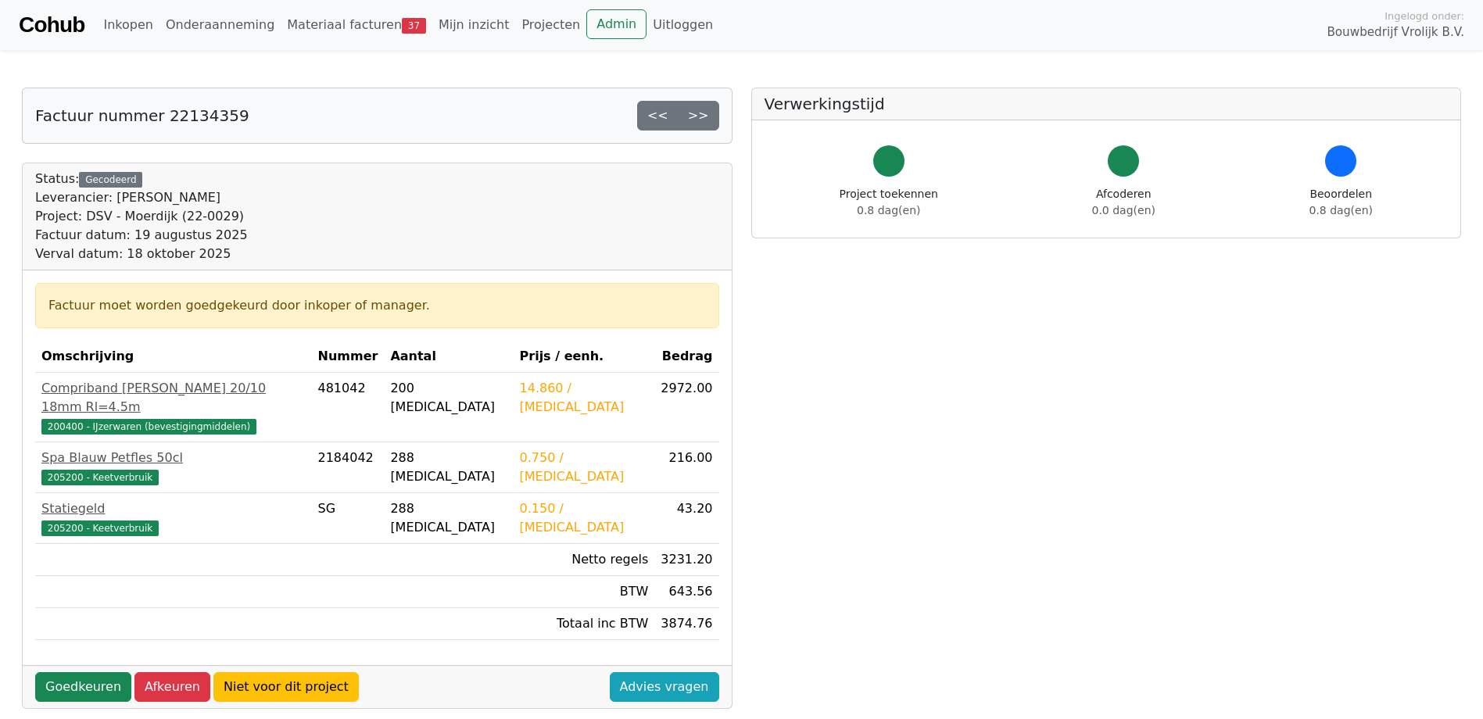
click at [702, 122] on link ">>" at bounding box center [698, 116] width 41 height 30
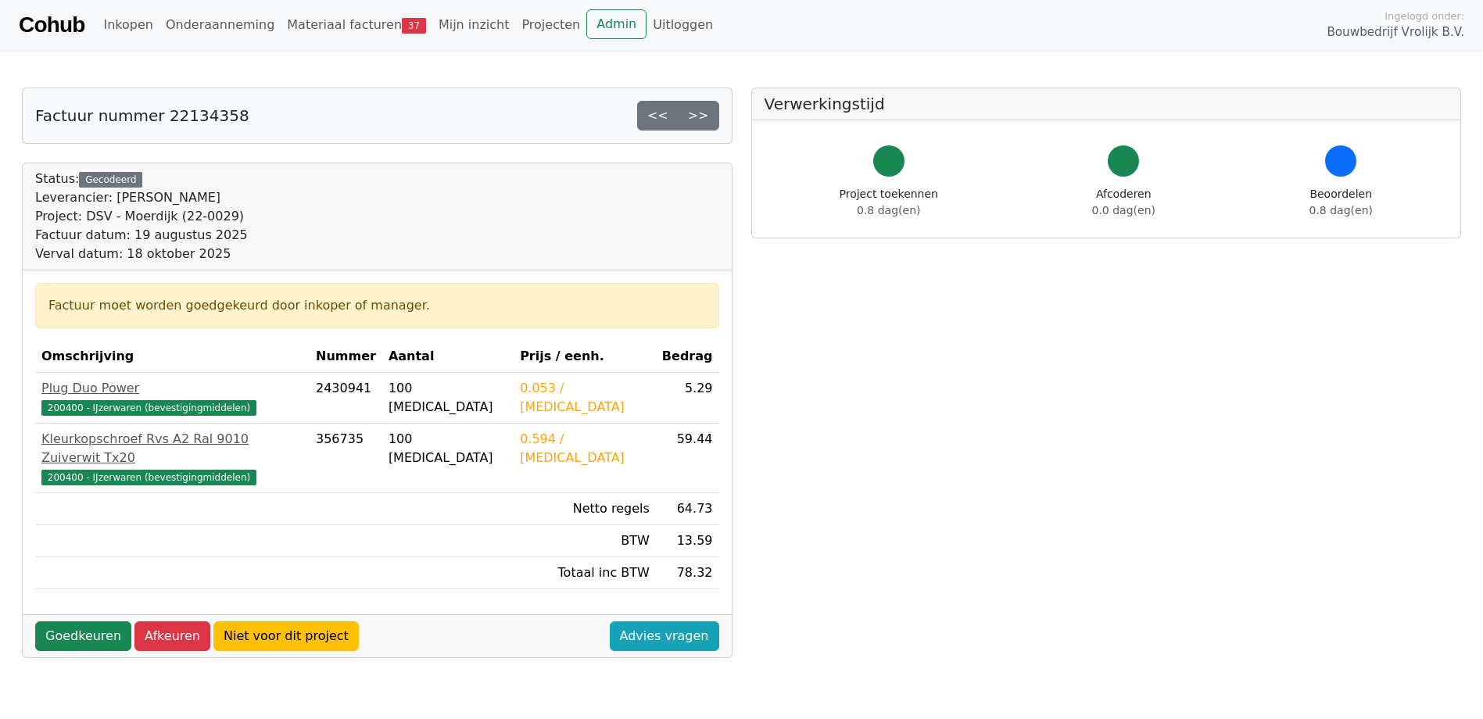
click at [702, 122] on link ">>" at bounding box center [698, 116] width 41 height 30
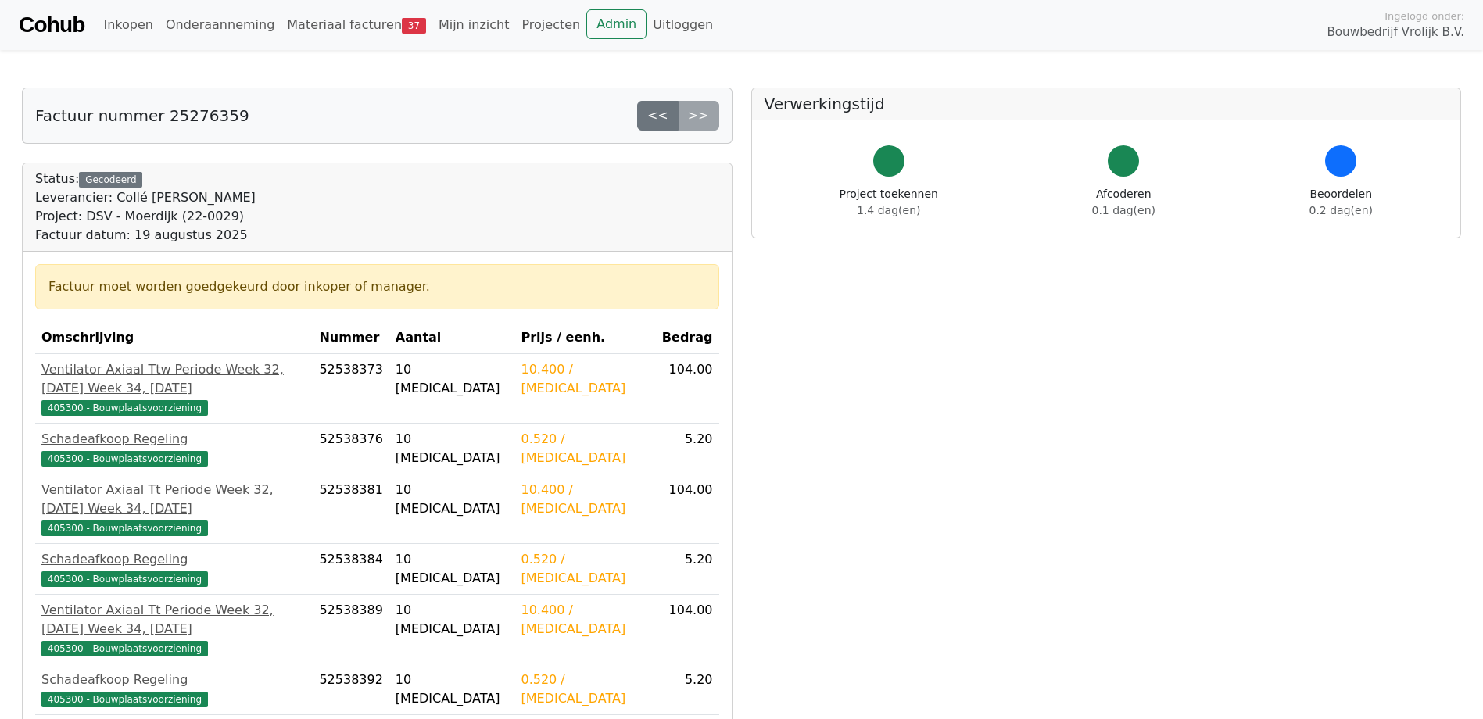
click at [697, 118] on div "<< >>" at bounding box center [678, 116] width 82 height 30
click at [364, 22] on link "Materiaal facturen 37" at bounding box center [357, 24] width 152 height 31
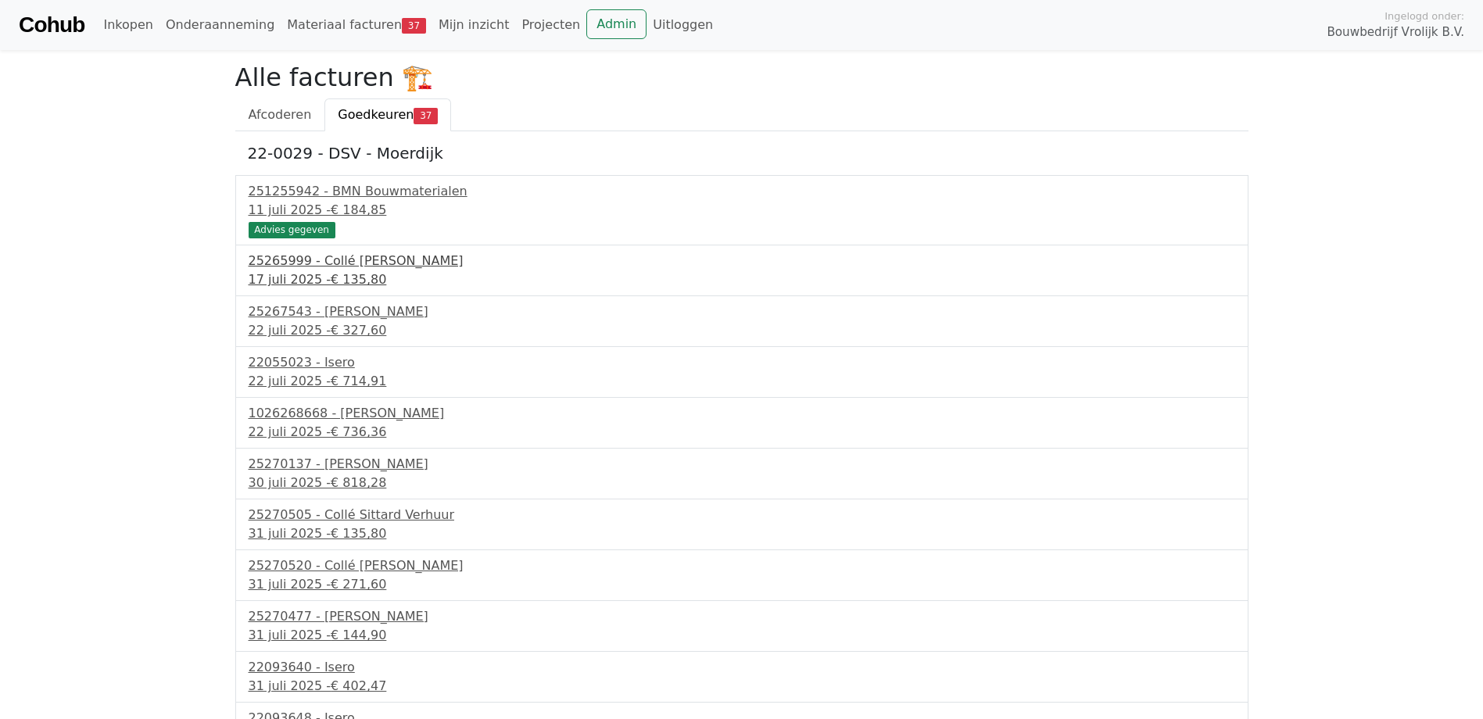
click at [341, 279] on span "€ 135,80" at bounding box center [359, 279] width 56 height 15
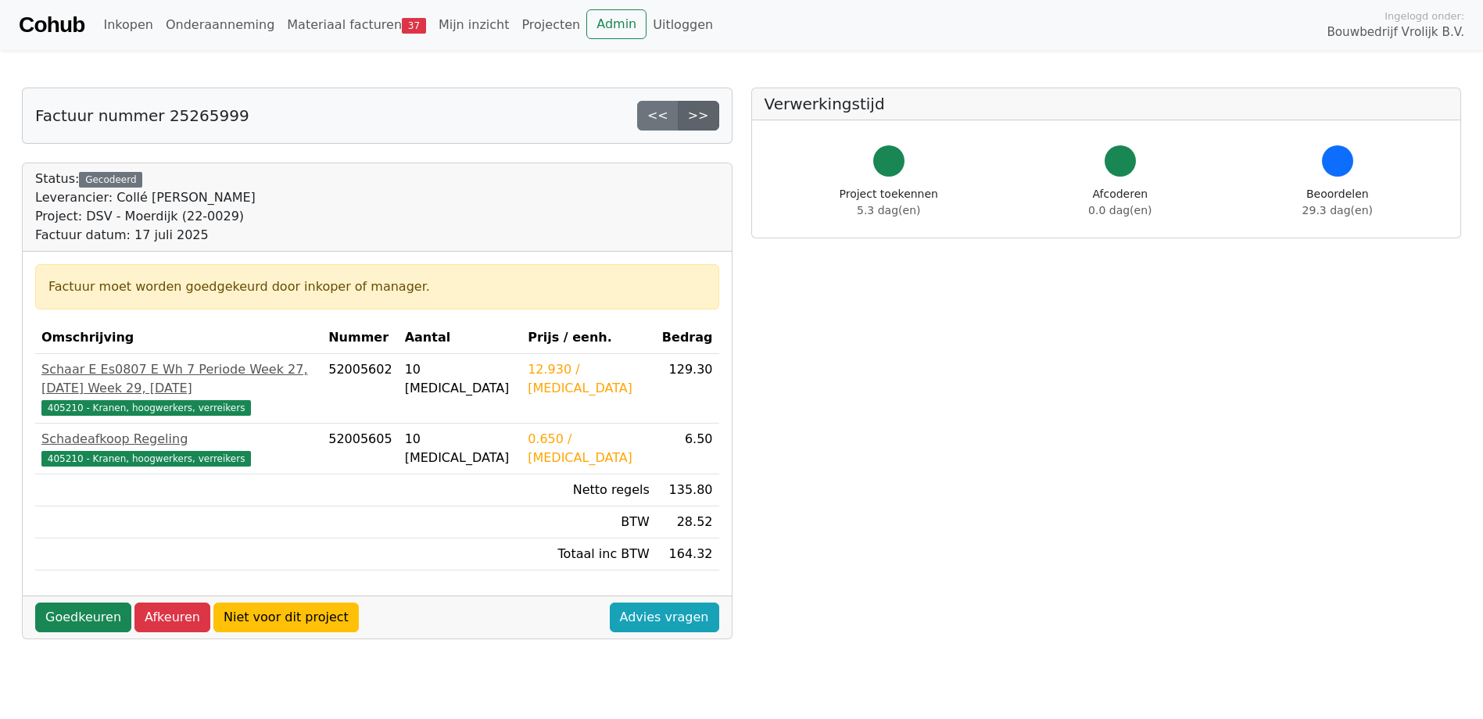
click at [707, 106] on link ">>" at bounding box center [698, 116] width 41 height 30
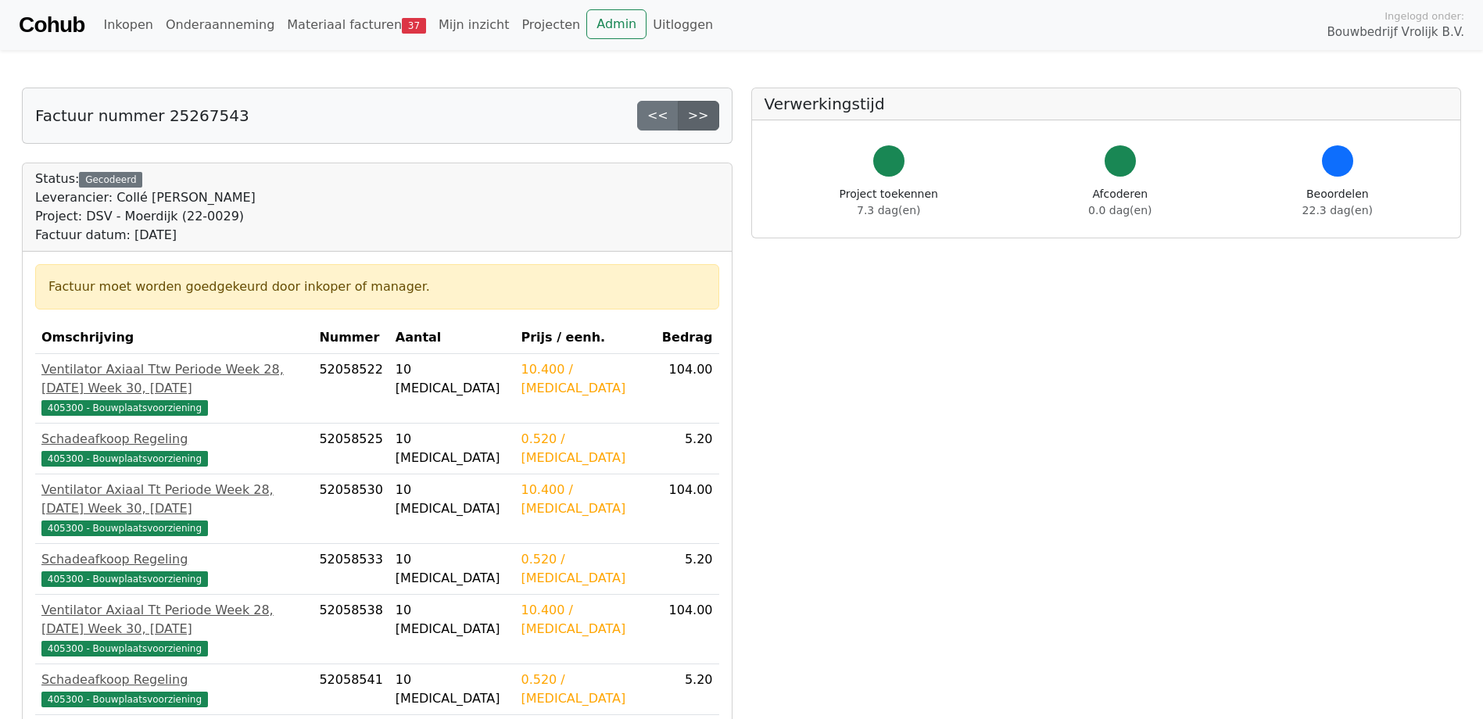
click at [707, 116] on link ">>" at bounding box center [698, 116] width 41 height 30
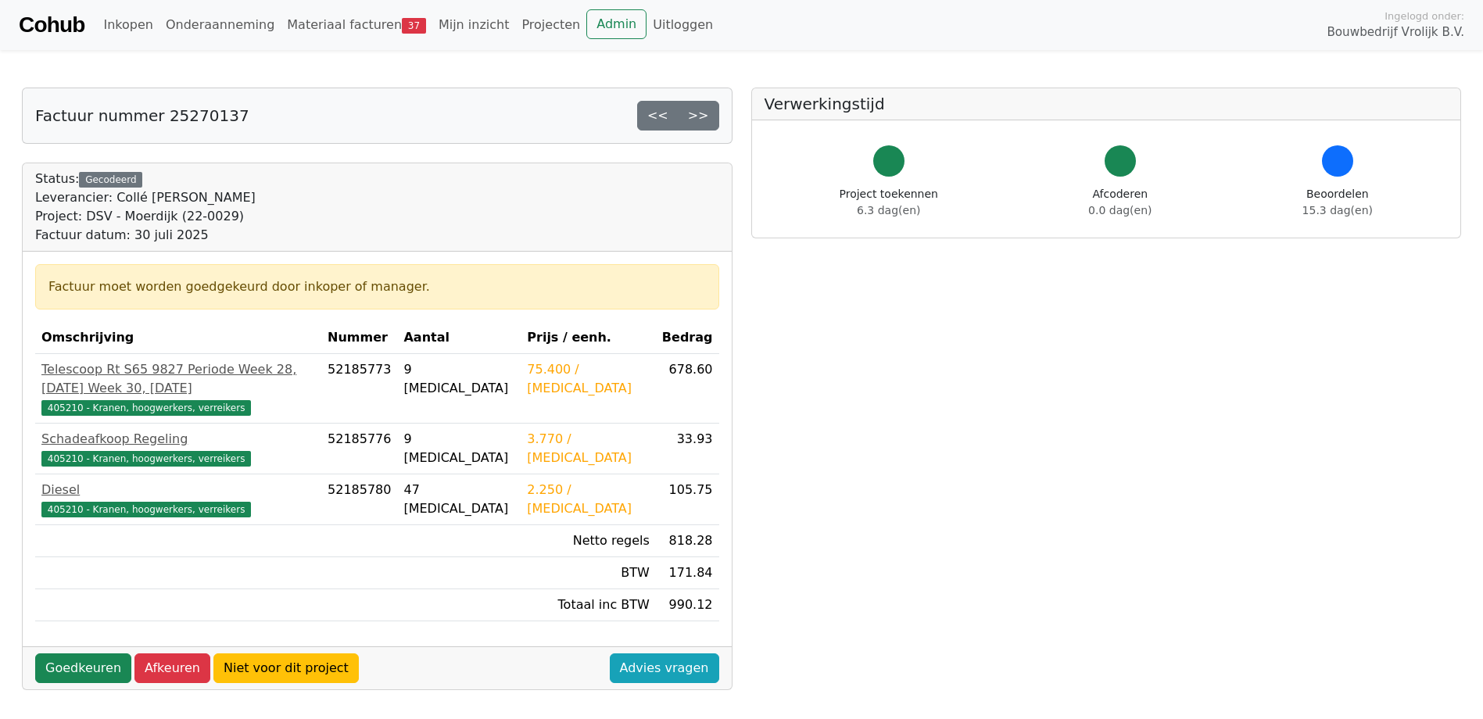
click at [707, 116] on link ">>" at bounding box center [698, 116] width 41 height 30
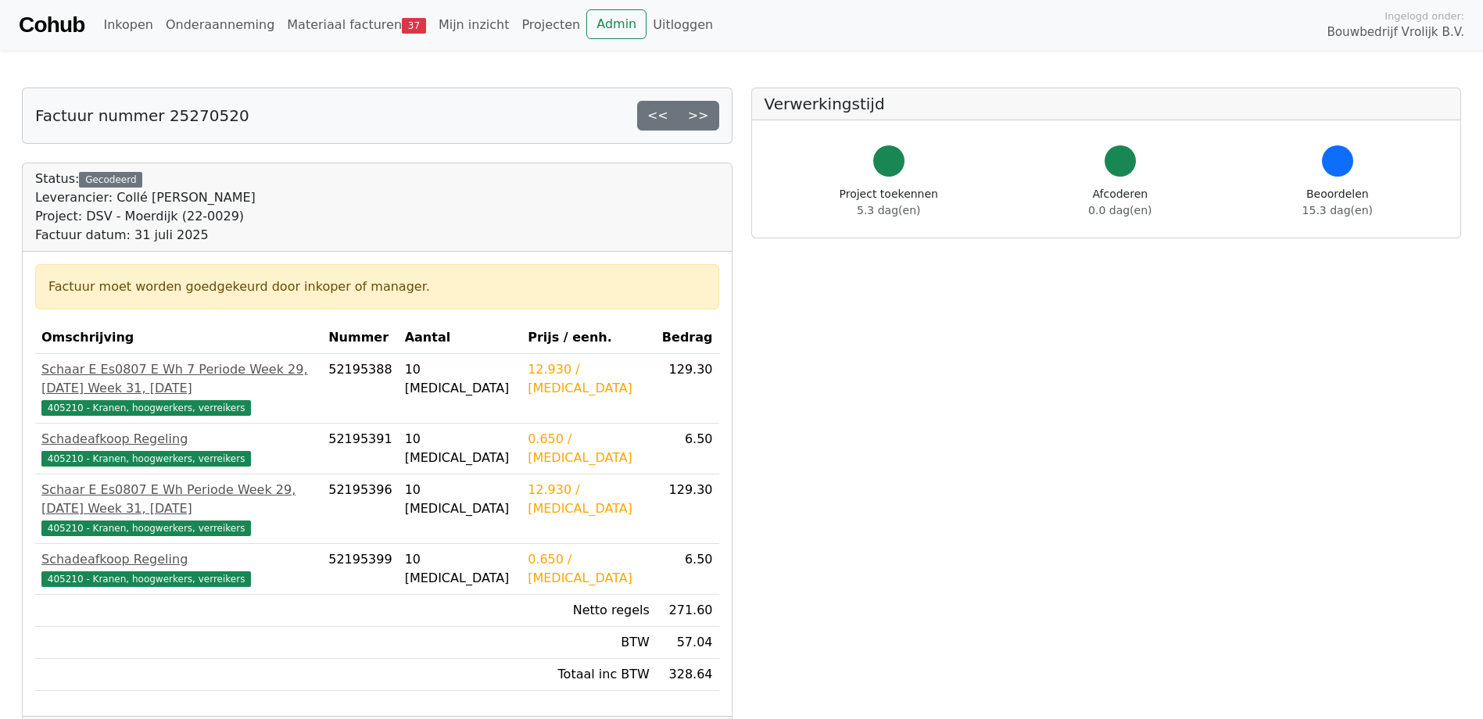
click at [707, 116] on link ">>" at bounding box center [698, 116] width 41 height 30
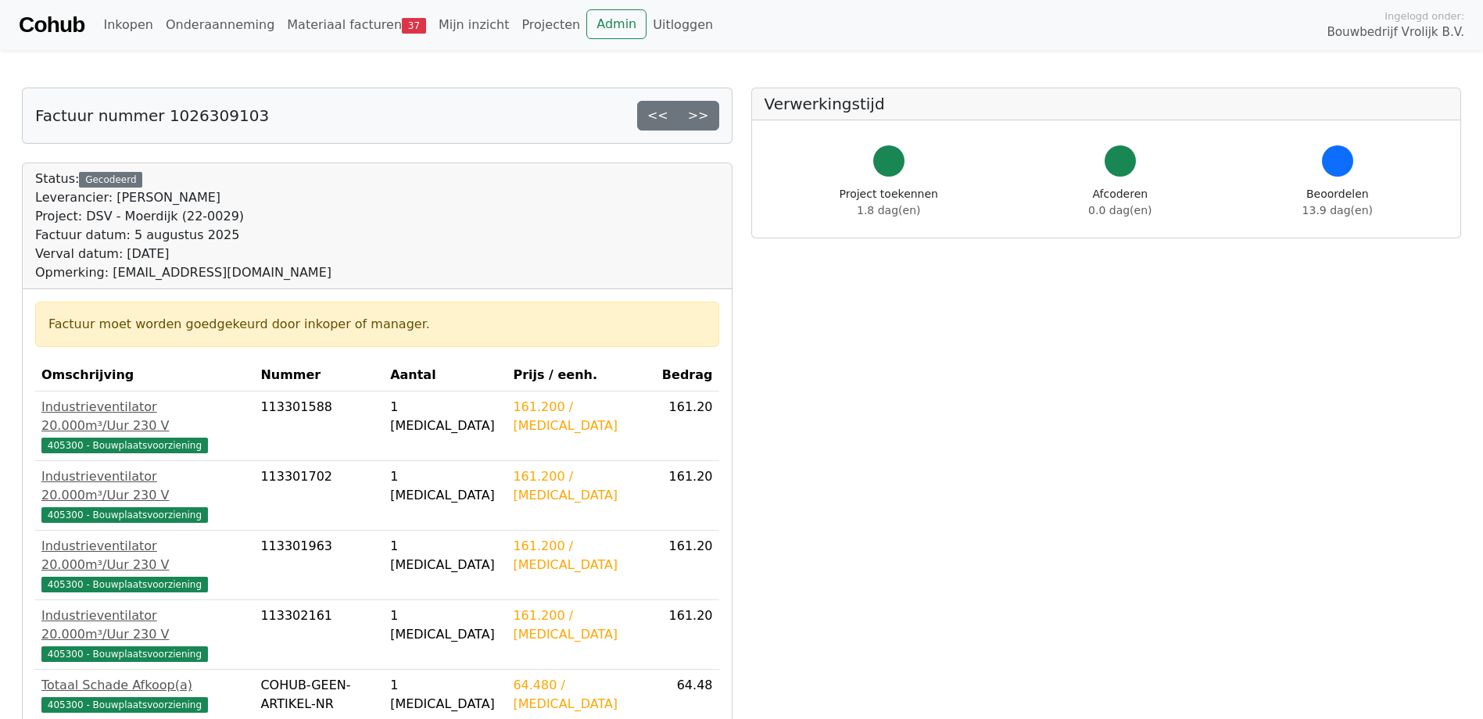
click at [707, 116] on link ">>" at bounding box center [698, 116] width 41 height 30
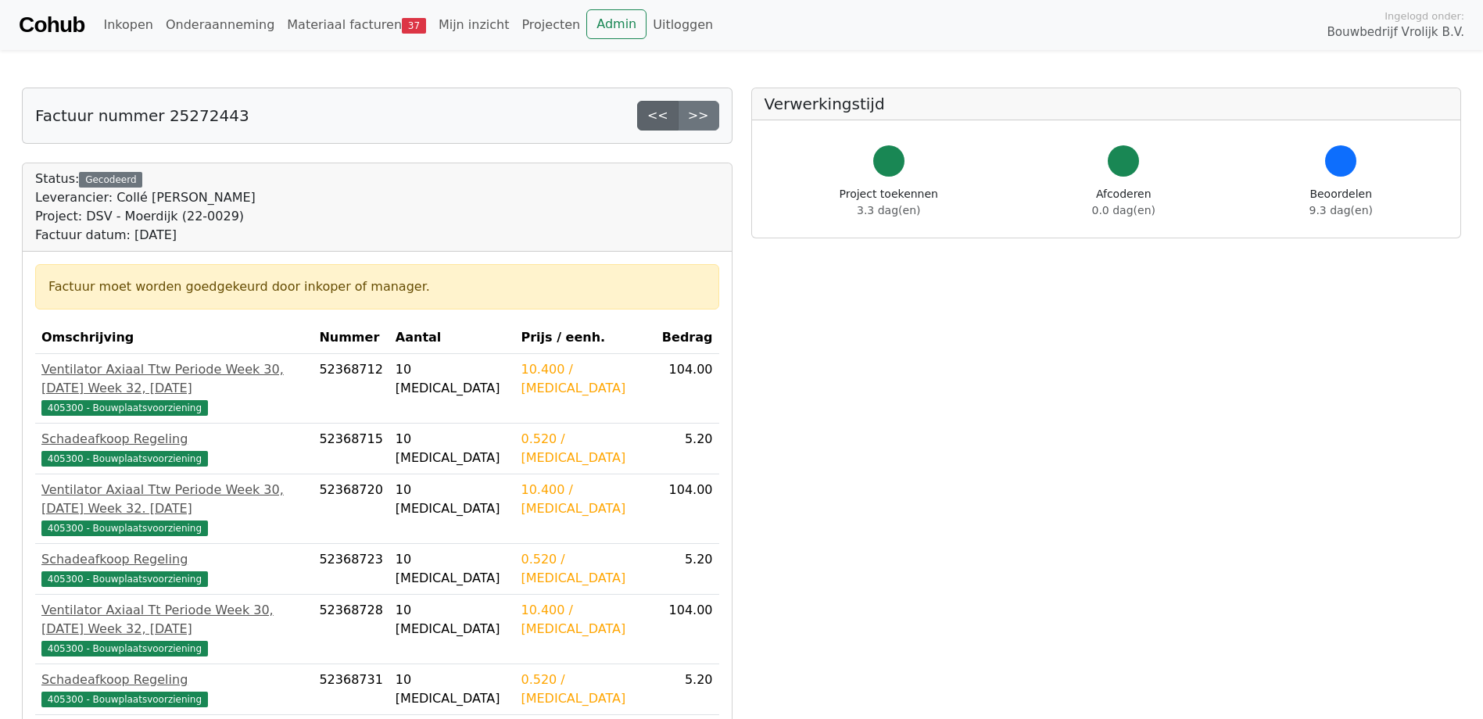
click at [666, 117] on link "<<" at bounding box center [657, 116] width 41 height 30
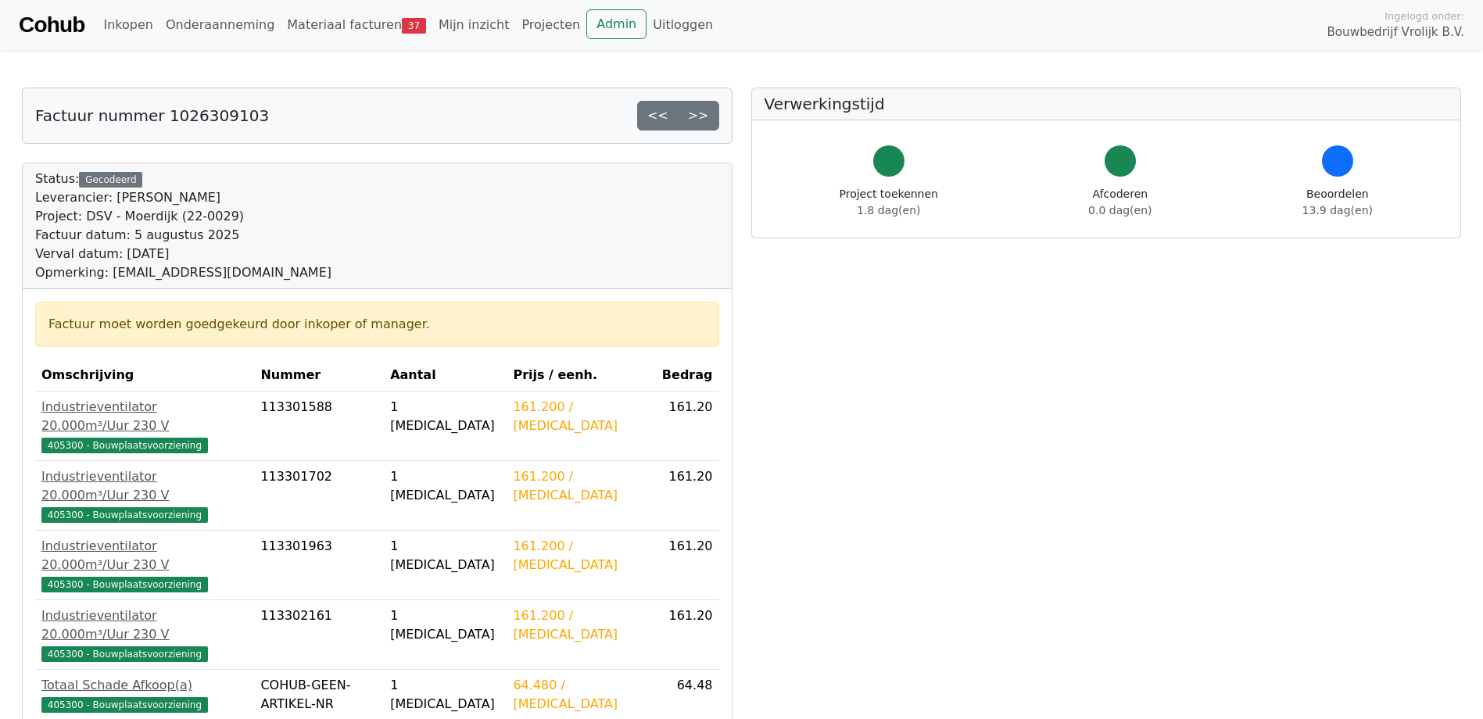
click at [697, 119] on link ">>" at bounding box center [698, 116] width 41 height 30
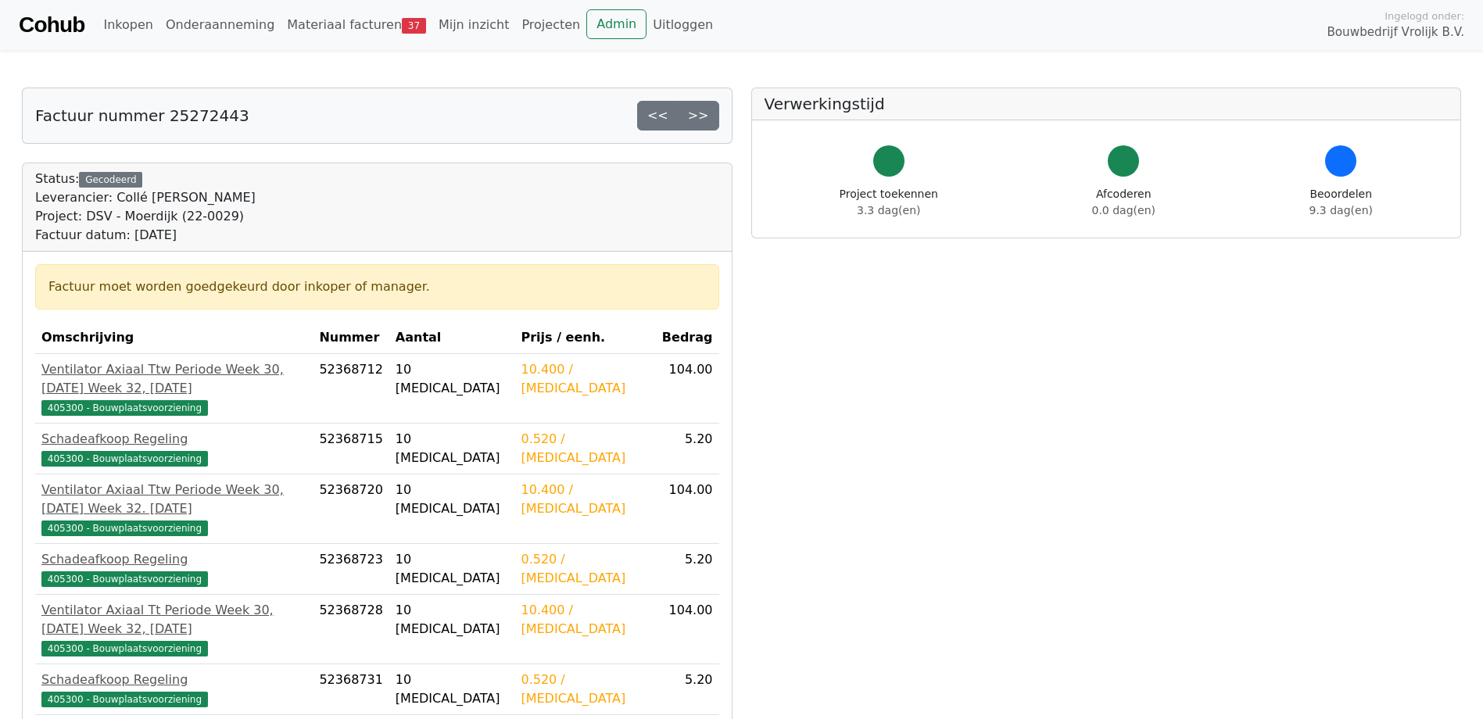
click at [702, 119] on link ">>" at bounding box center [698, 116] width 41 height 30
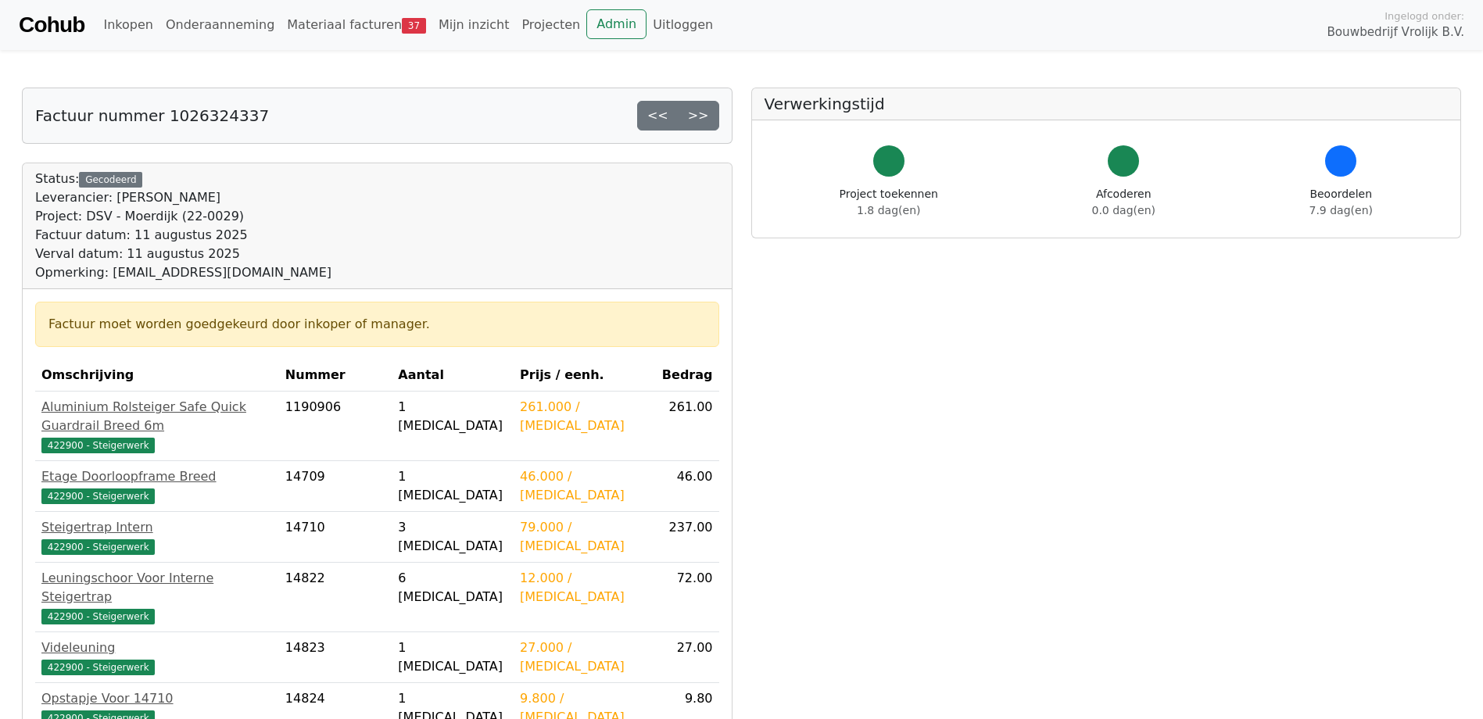
click at [702, 119] on link ">>" at bounding box center [698, 116] width 41 height 30
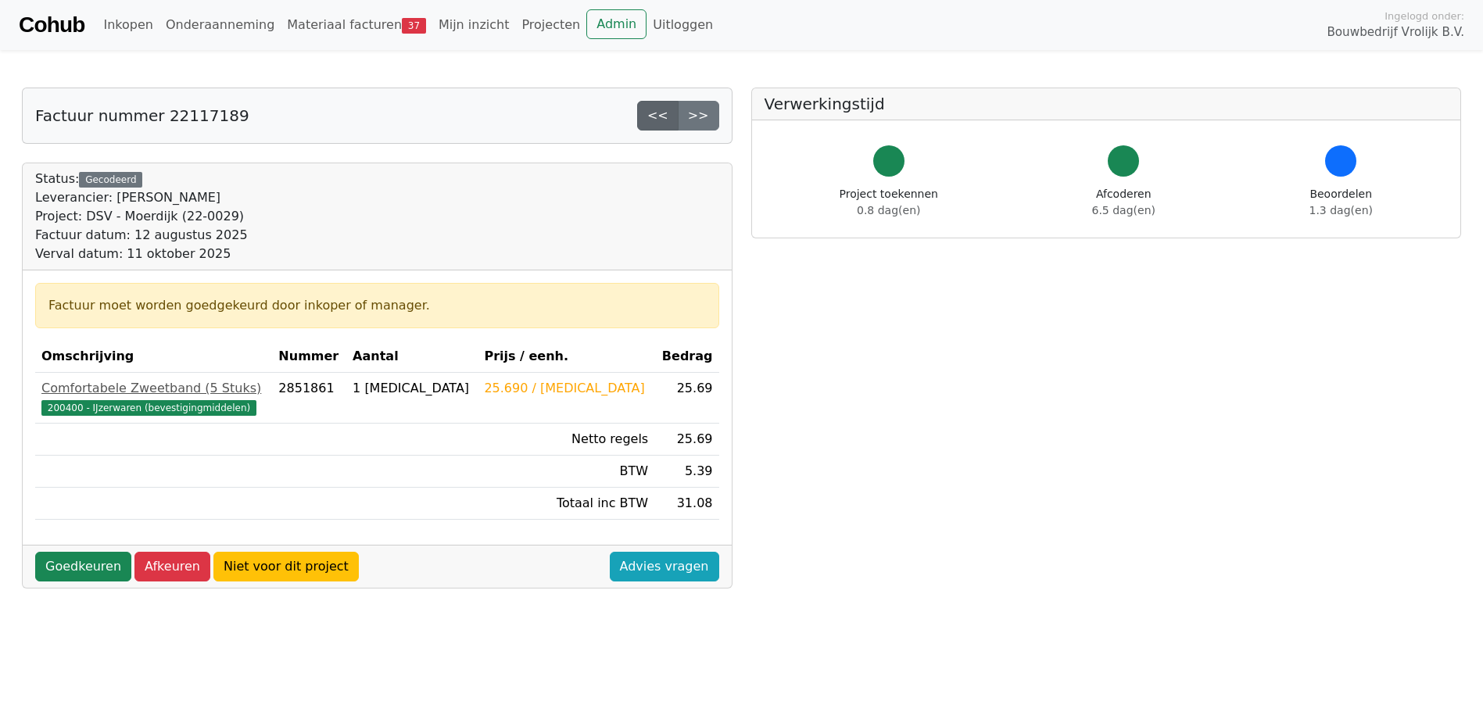
click at [674, 120] on link "<<" at bounding box center [657, 116] width 41 height 30
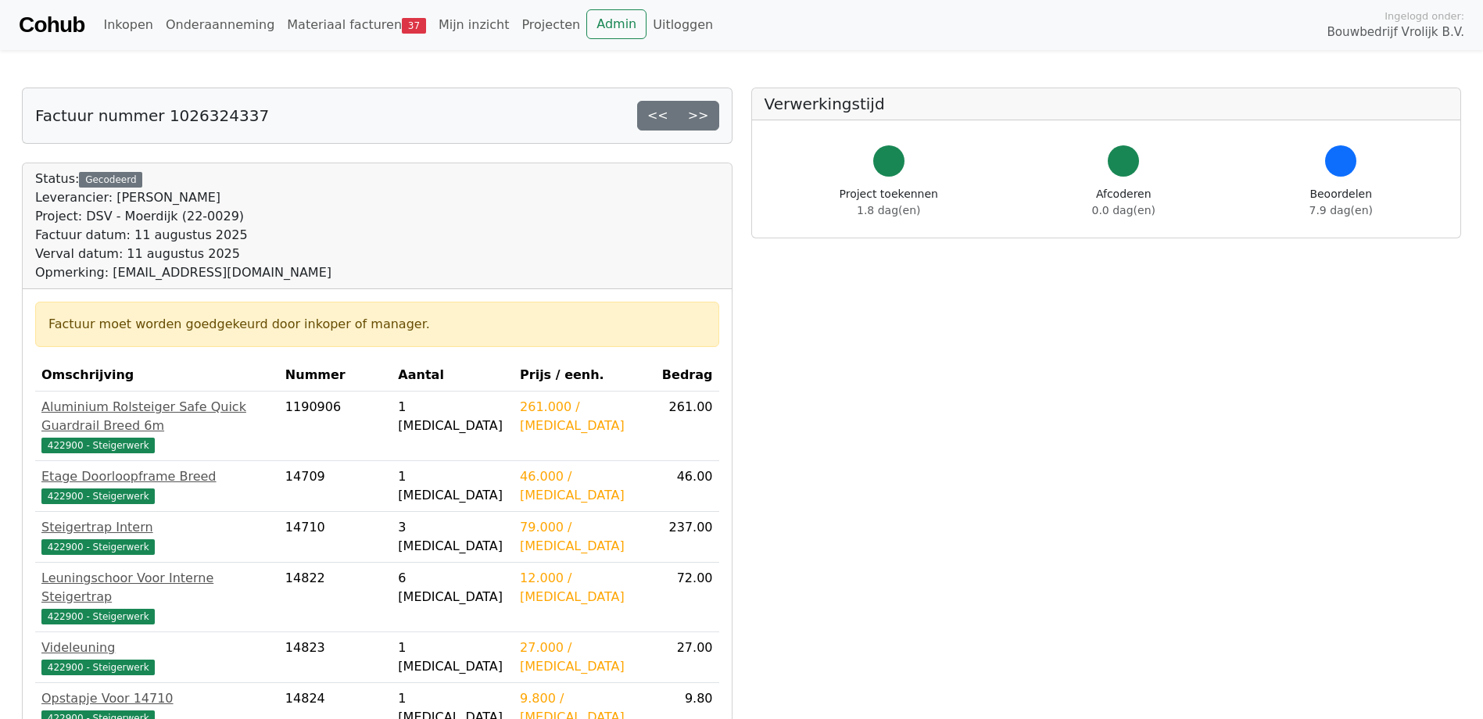
click at [707, 122] on link ">>" at bounding box center [698, 116] width 41 height 30
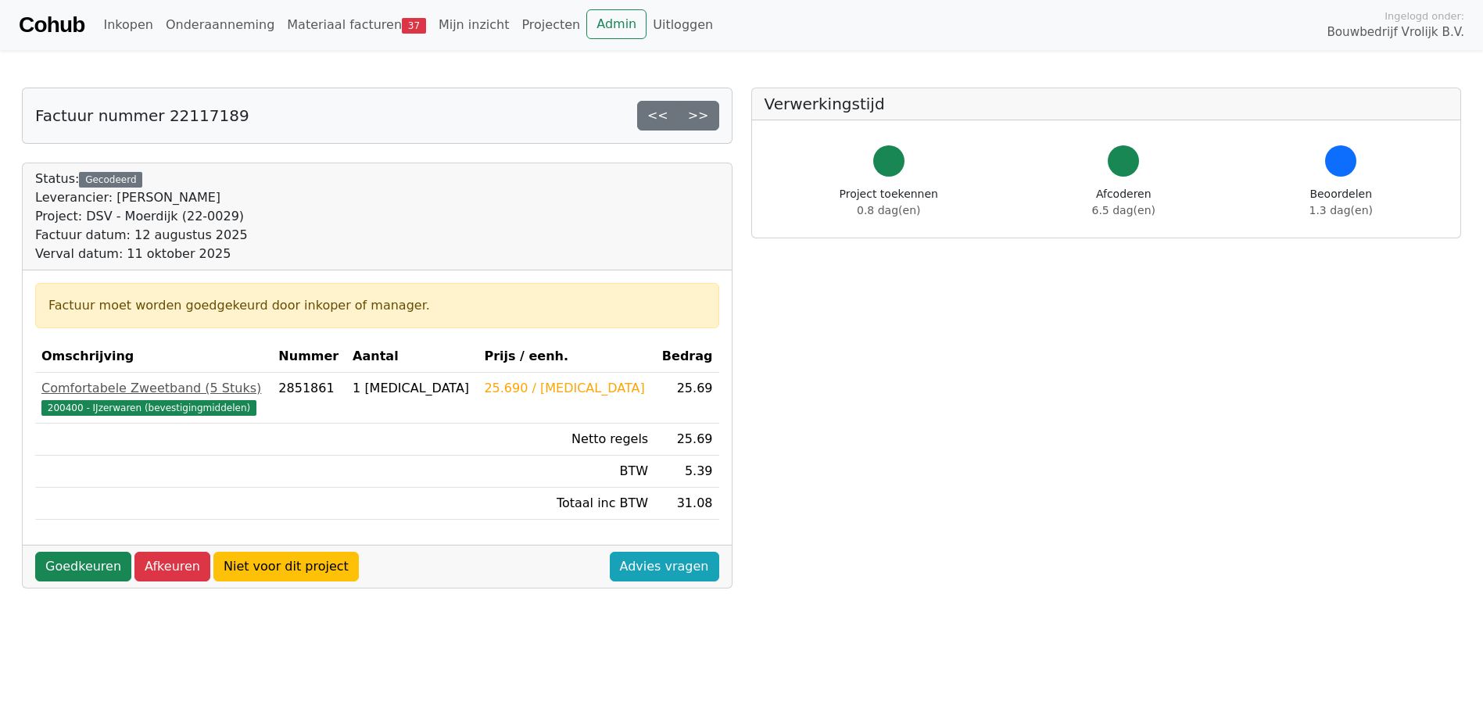
click at [707, 122] on link ">>" at bounding box center [698, 116] width 41 height 30
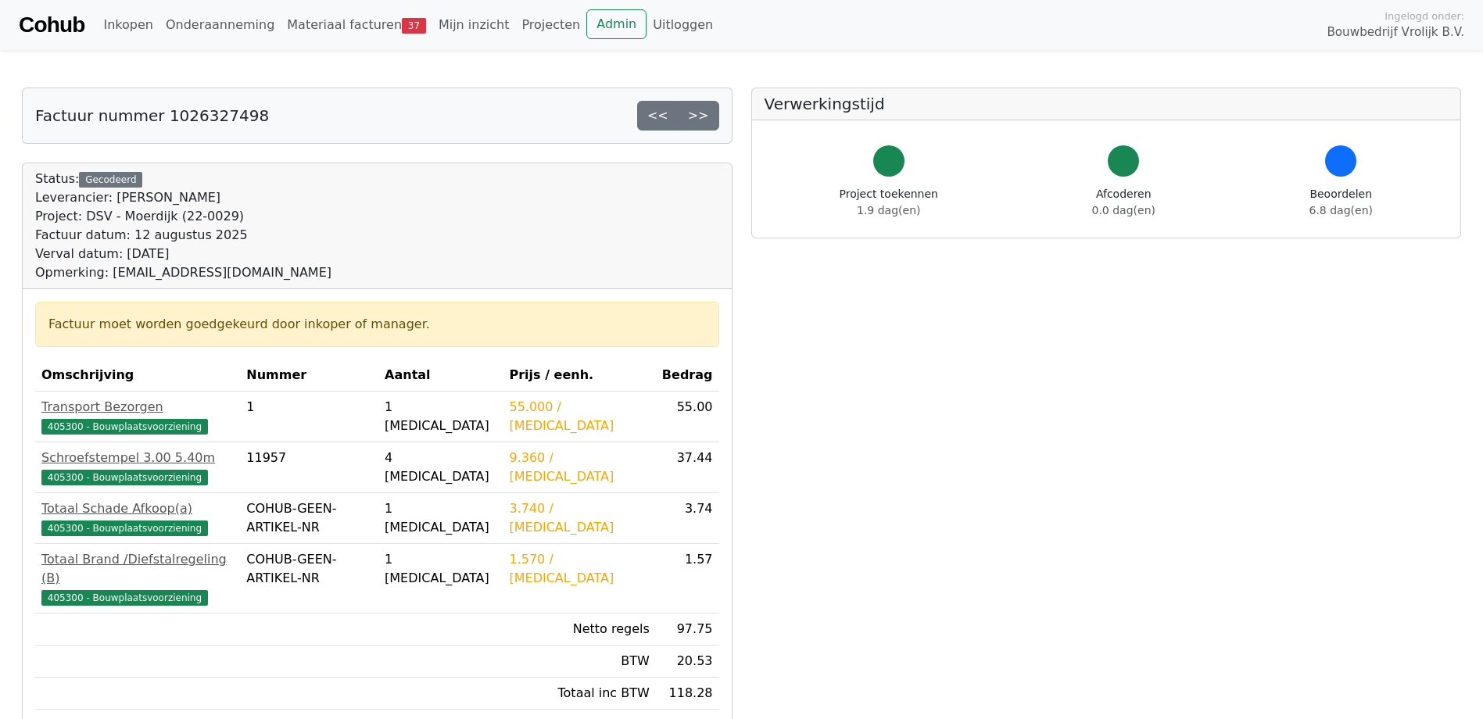
click at [707, 122] on link ">>" at bounding box center [698, 116] width 41 height 30
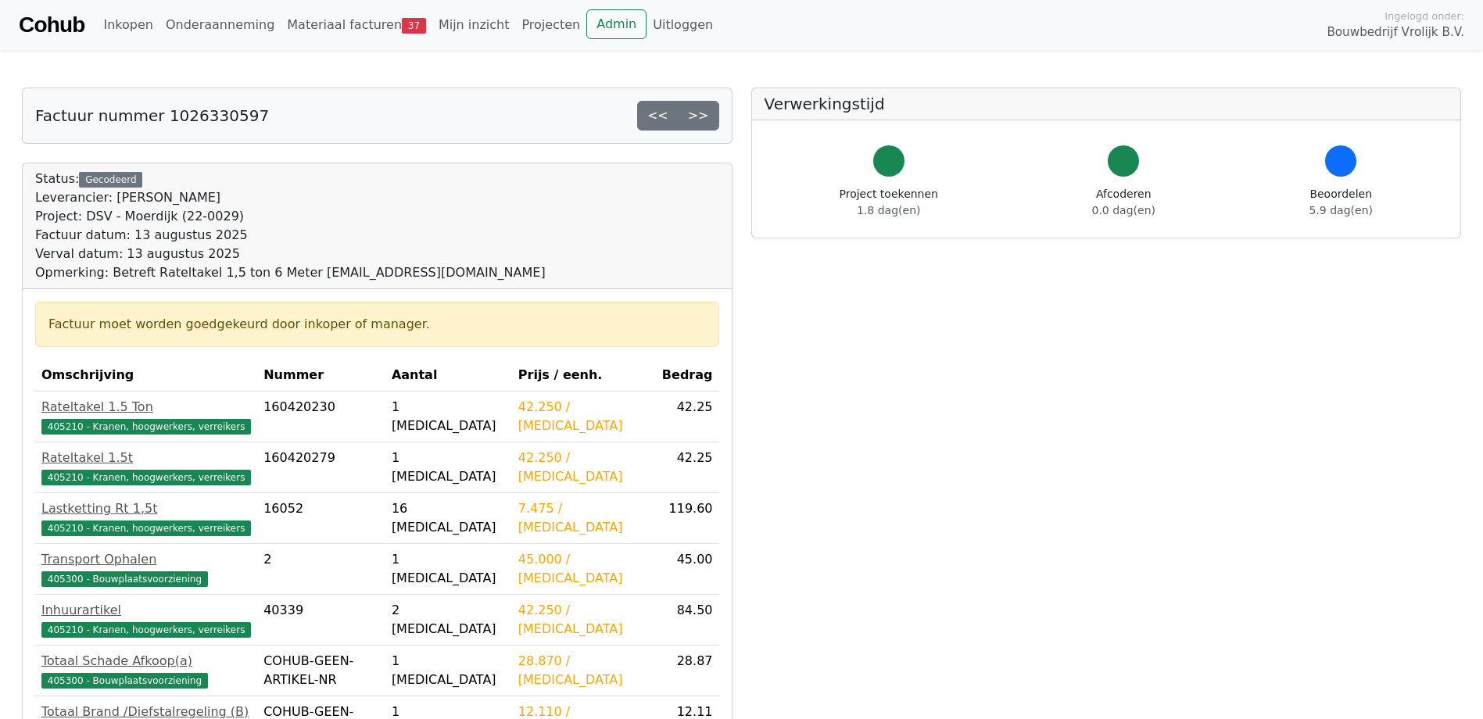
click at [707, 122] on link ">>" at bounding box center [698, 116] width 41 height 30
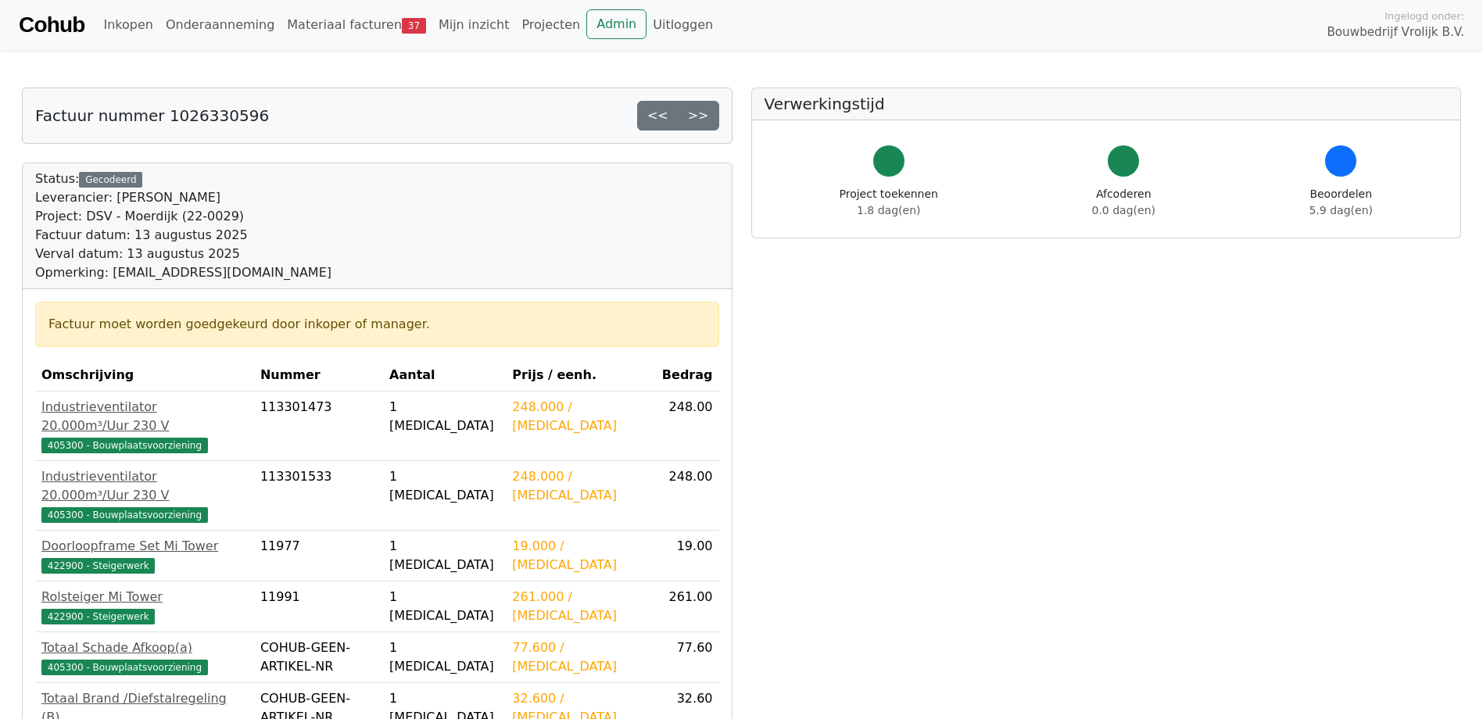
click at [707, 122] on link ">>" at bounding box center [698, 116] width 41 height 30
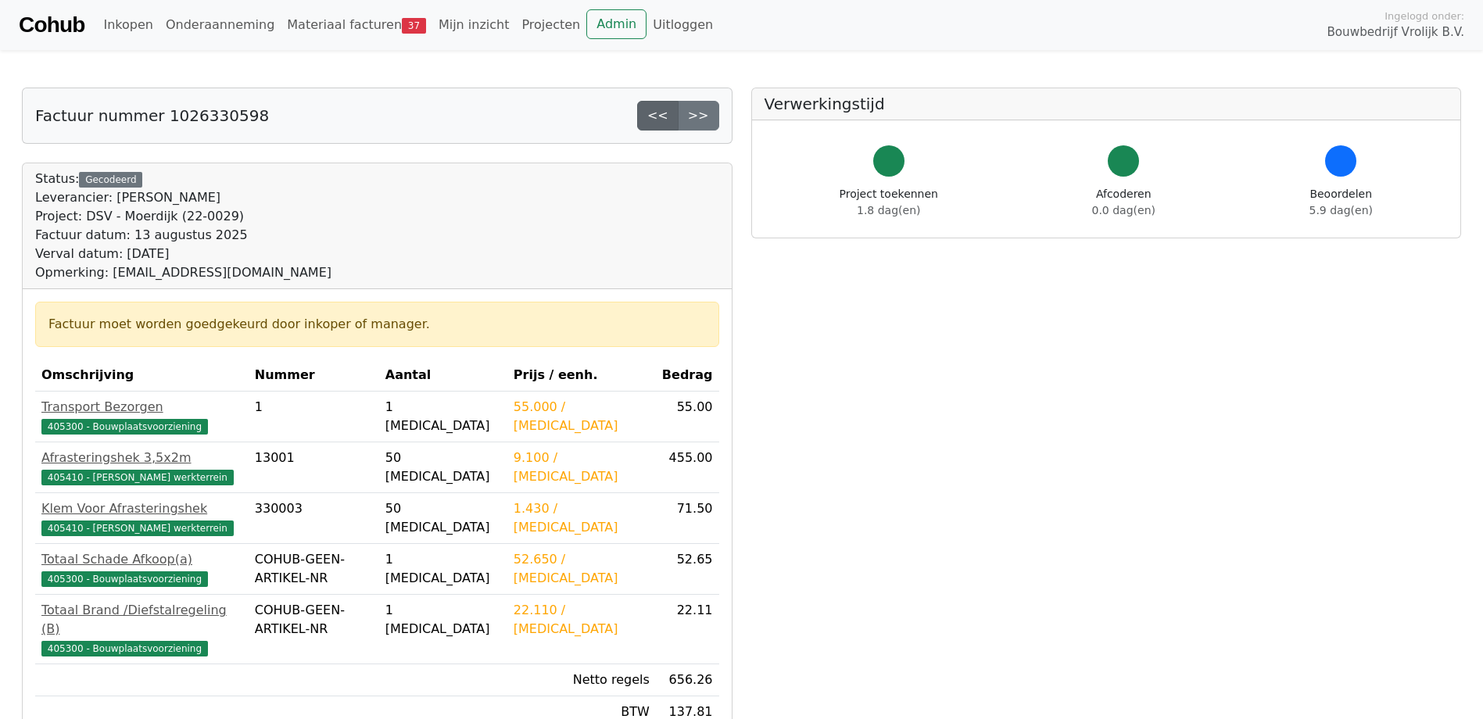
click at [667, 122] on link "<<" at bounding box center [657, 116] width 41 height 30
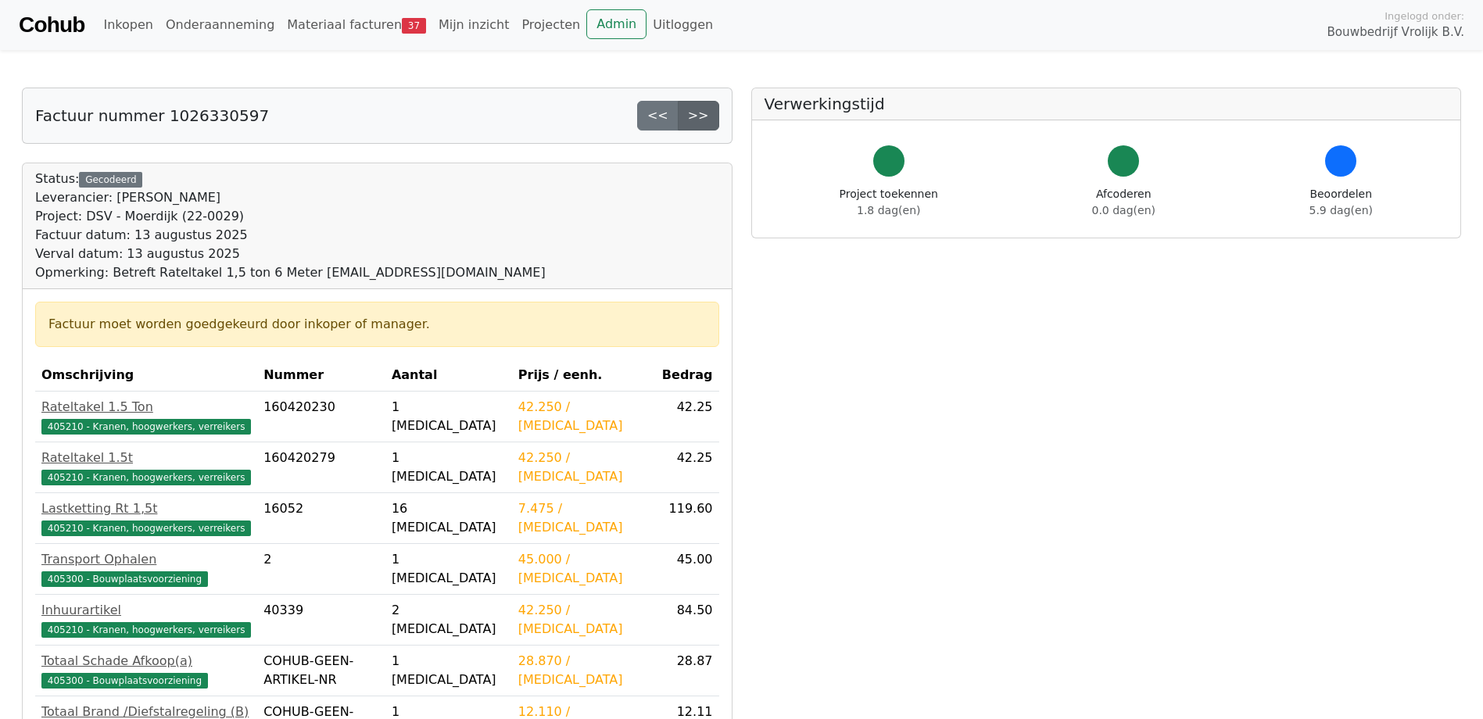
click at [707, 120] on link ">>" at bounding box center [698, 116] width 41 height 30
